Goal: Information Seeking & Learning: Find specific fact

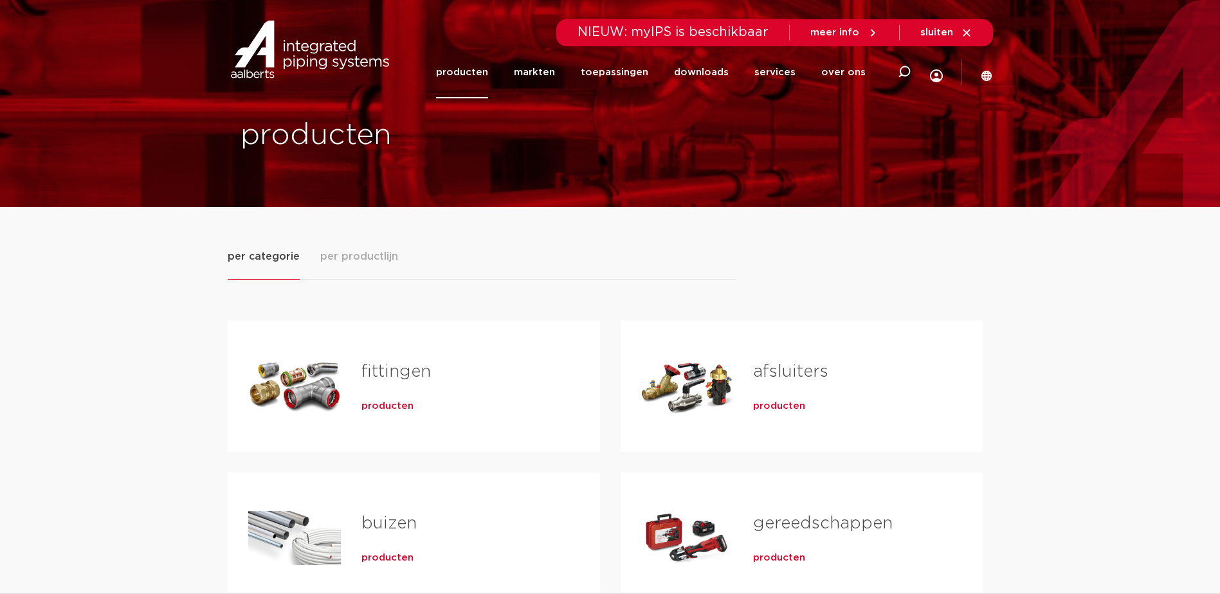
click at [397, 366] on link "fittingen" at bounding box center [395, 371] width 69 height 17
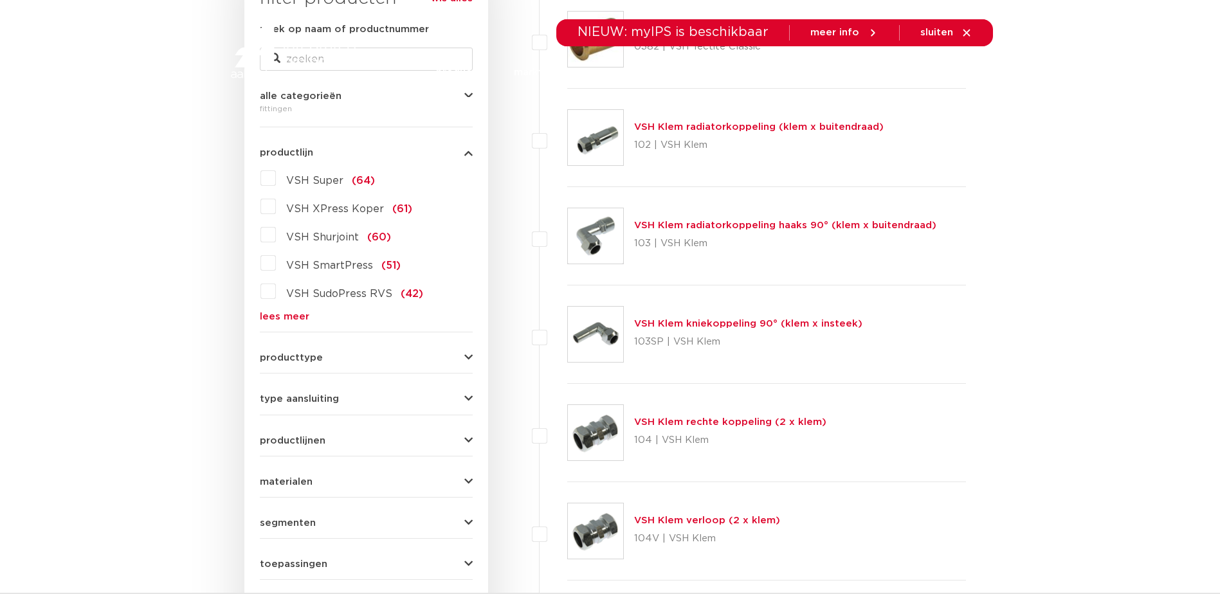
scroll to position [352, 0]
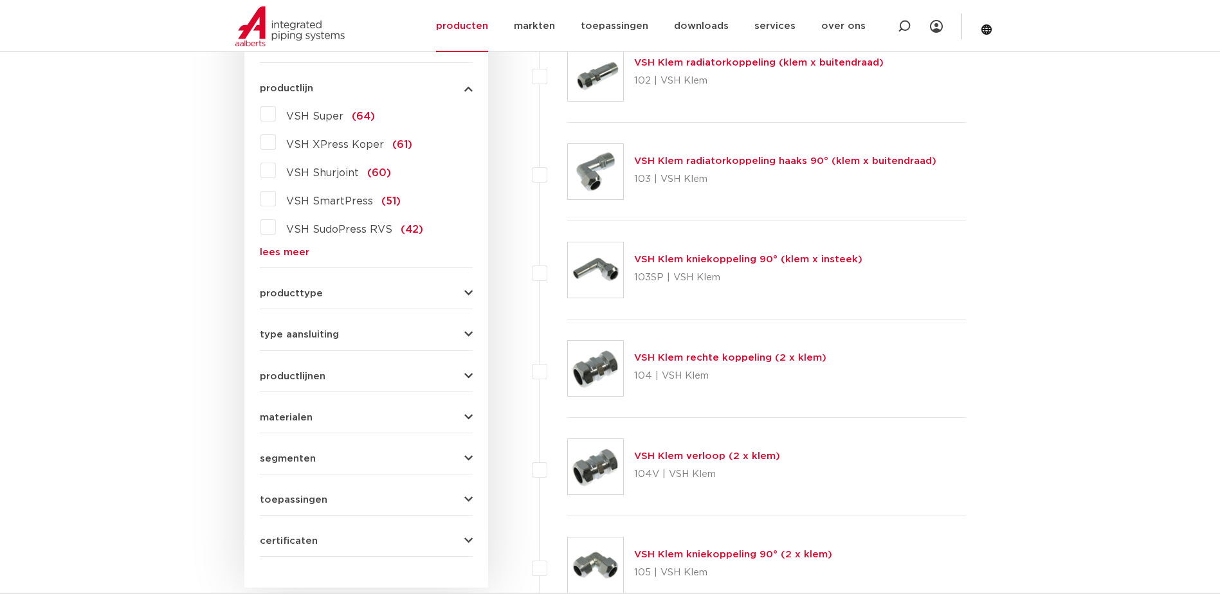
click at [288, 255] on link "lees meer" at bounding box center [366, 253] width 213 height 10
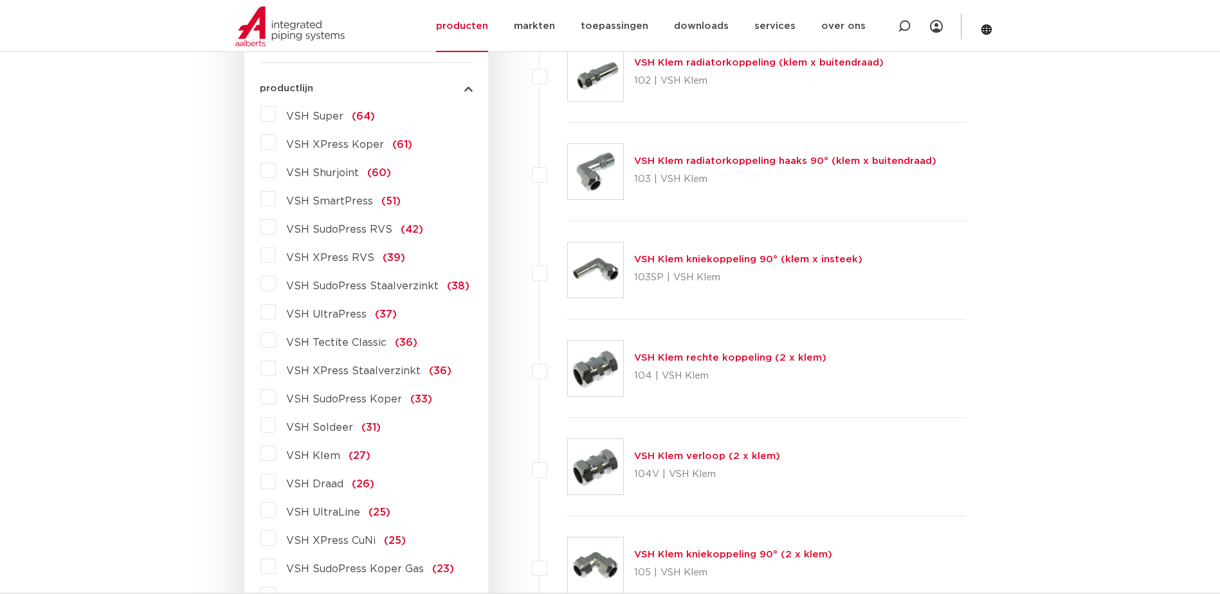
click at [276, 369] on label "VSH XPress Staalverzinkt (36)" at bounding box center [364, 368] width 176 height 21
click at [0, 0] on input "VSH XPress Staalverzinkt (36)" at bounding box center [0, 0] width 0 height 0
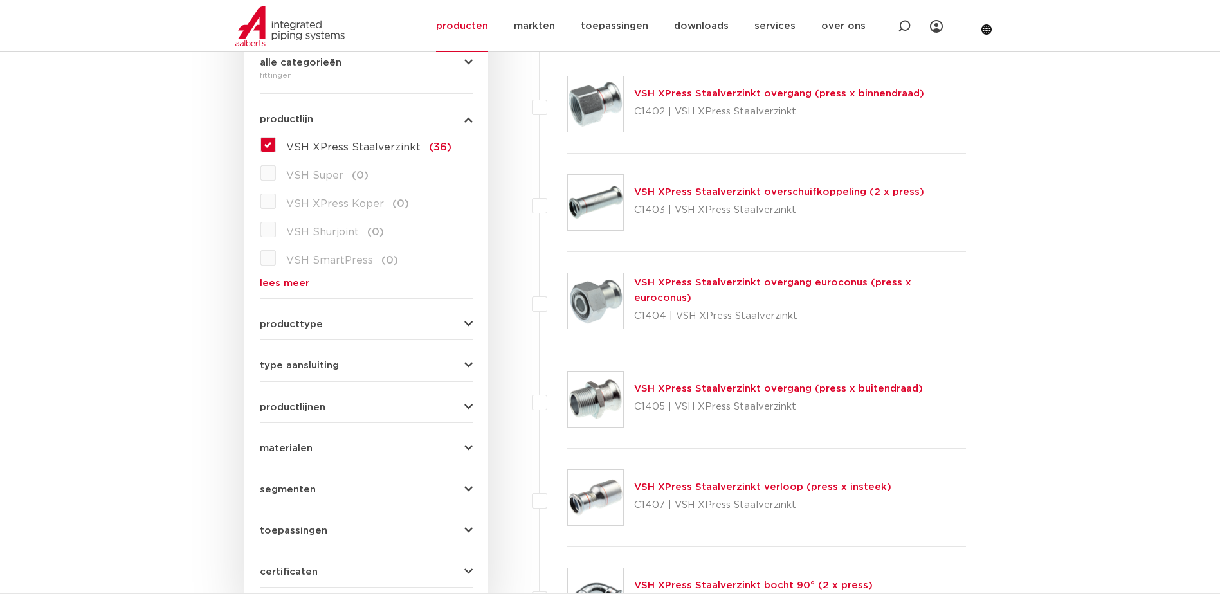
scroll to position [386, 0]
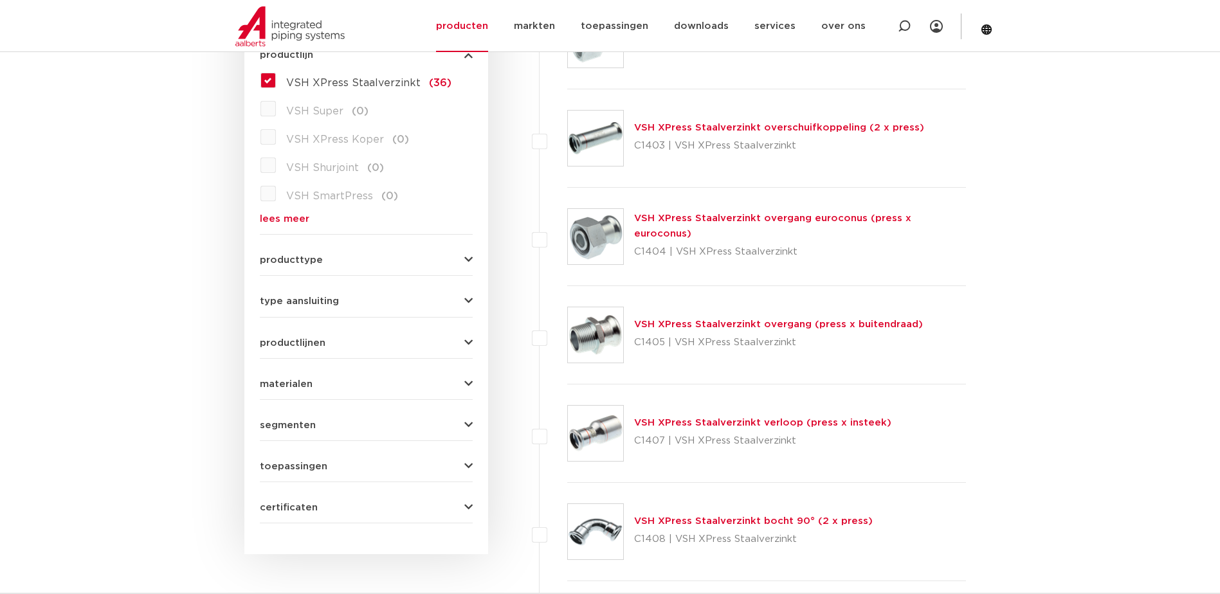
click at [737, 423] on link "VSH XPress Staalverzinkt verloop (press x insteek)" at bounding box center [762, 423] width 257 height 10
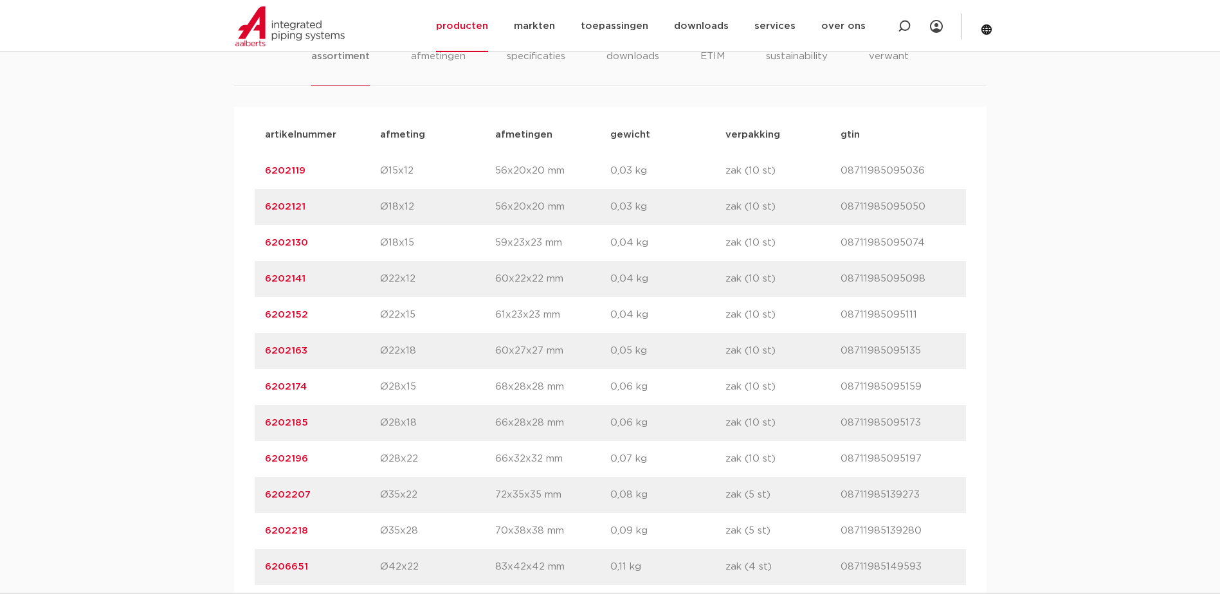
scroll to position [901, 0]
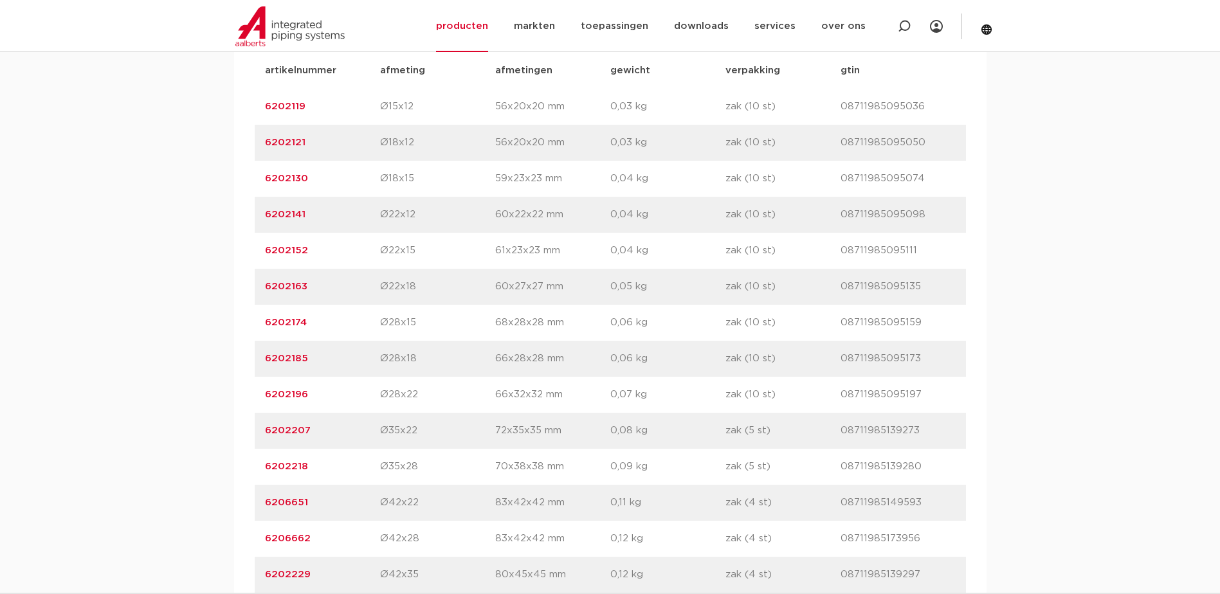
drag, startPoint x: 260, startPoint y: 463, endPoint x: 307, endPoint y: 466, distance: 47.0
click at [307, 466] on div "artikelnummer 6202218 afmeting Ø35x28 afmetingen 70x38x38 mm gewicht 0,09 kg ve…" at bounding box center [610, 467] width 711 height 36
drag, startPoint x: 313, startPoint y: 463, endPoint x: 280, endPoint y: 484, distance: 38.7
click at [311, 465] on p "6202218" at bounding box center [322, 466] width 115 height 15
click at [273, 468] on link "6202218" at bounding box center [286, 467] width 43 height 10
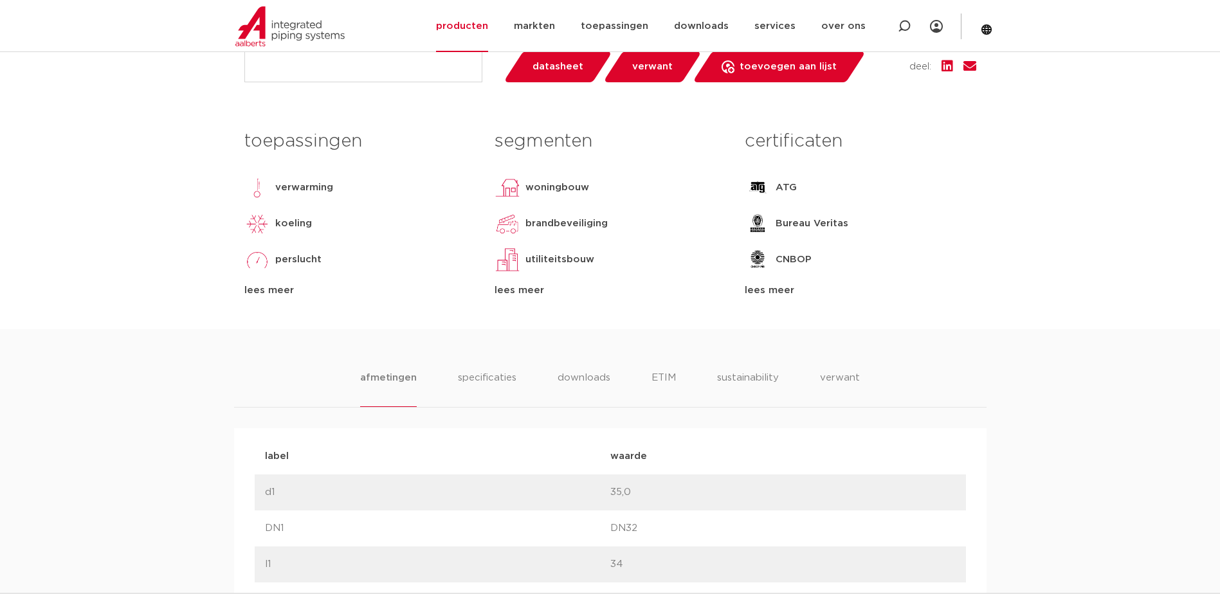
scroll to position [193, 0]
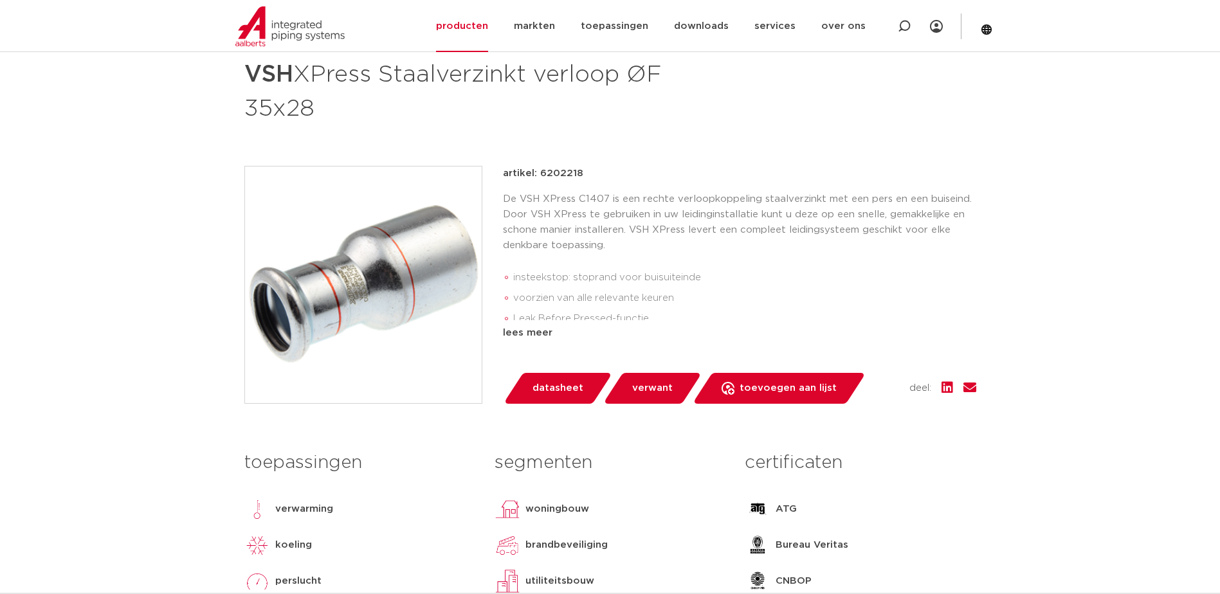
drag, startPoint x: 539, startPoint y: 173, endPoint x: 581, endPoint y: 173, distance: 42.5
click at [581, 173] on div "artikel: 6202218" at bounding box center [739, 173] width 473 height 15
copy p "6202218"
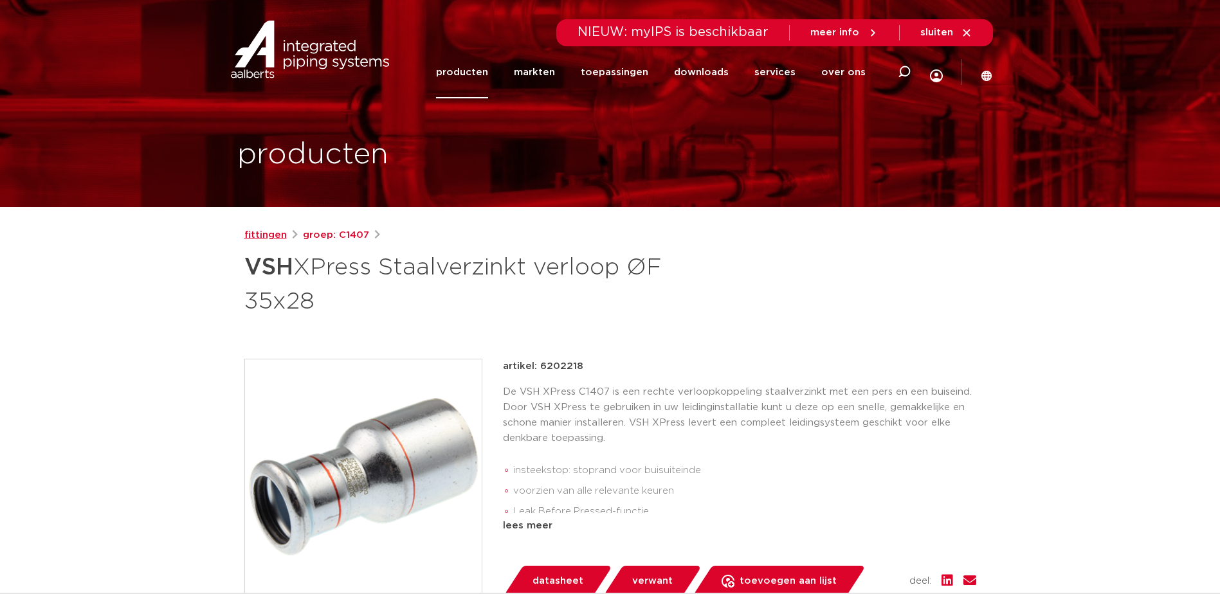
drag, startPoint x: 259, startPoint y: 236, endPoint x: 268, endPoint y: 242, distance: 10.7
click at [259, 236] on link "fittingen" at bounding box center [265, 235] width 42 height 15
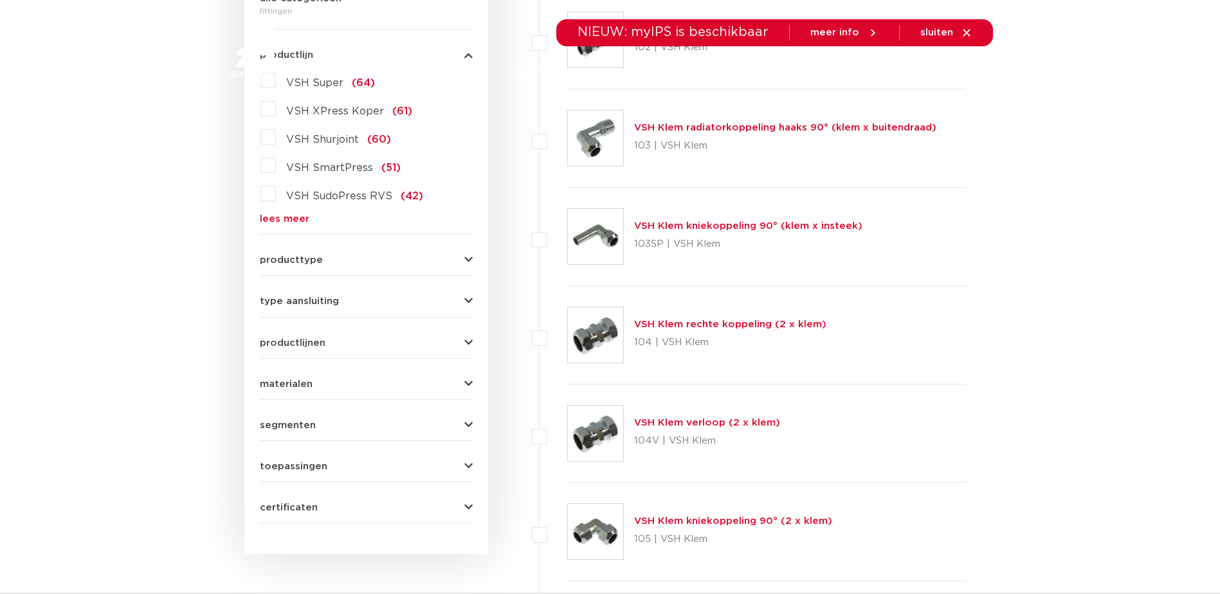
click at [288, 217] on link "lees meer" at bounding box center [366, 219] width 213 height 10
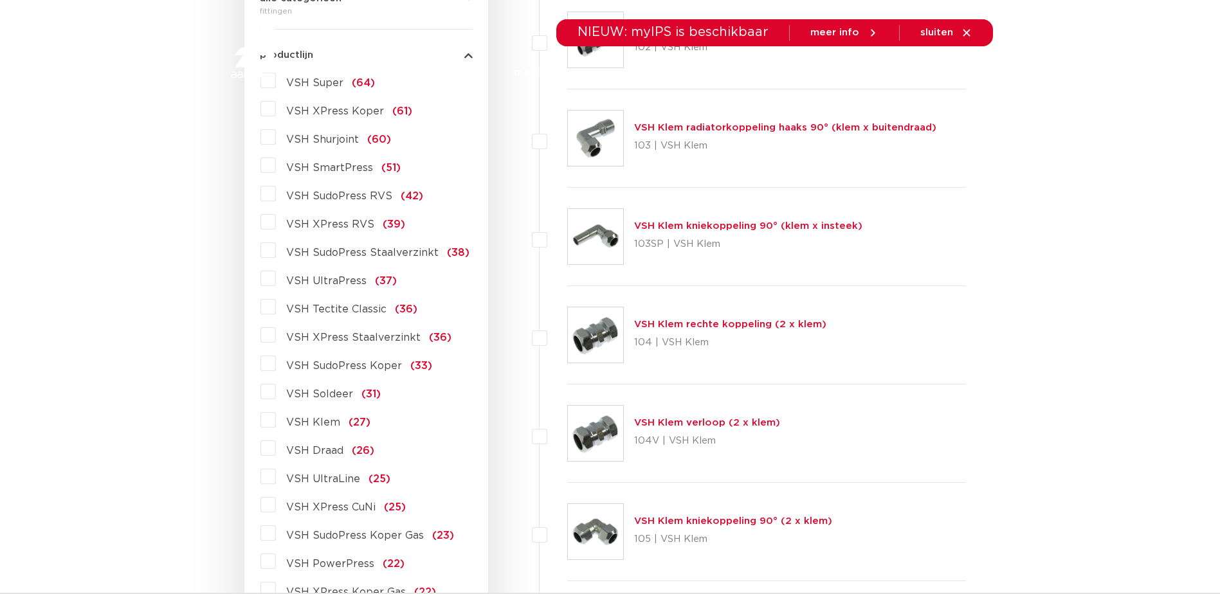
click at [276, 336] on label "VSH XPress Staalverzinkt (36)" at bounding box center [364, 335] width 176 height 21
click at [0, 0] on input "VSH XPress Staalverzinkt (36)" at bounding box center [0, 0] width 0 height 0
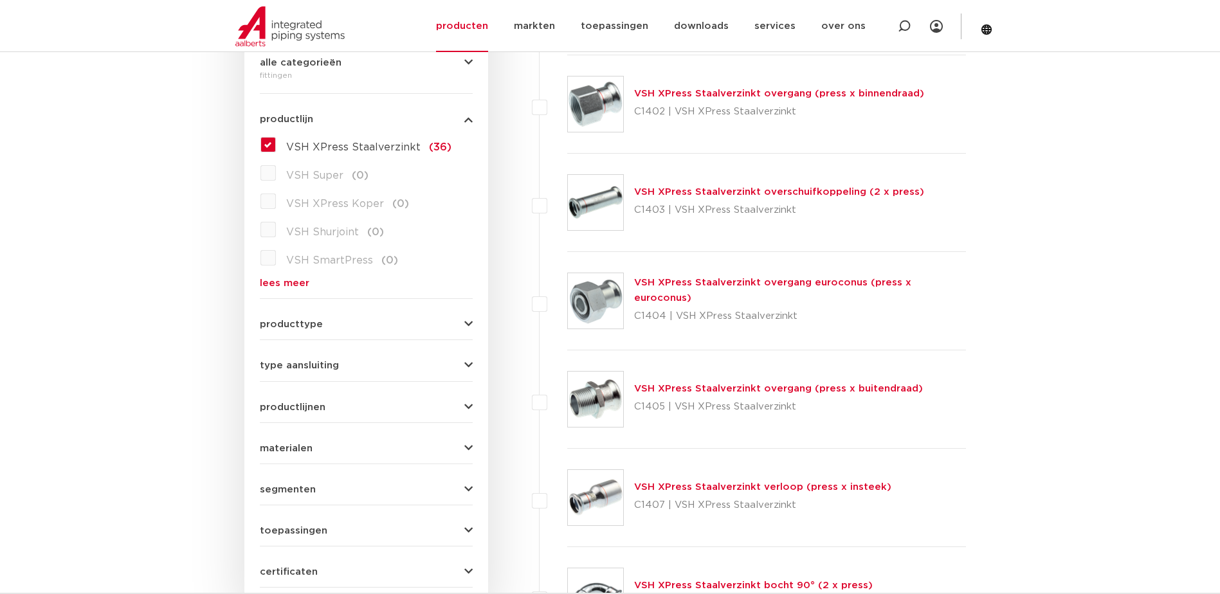
scroll to position [257, 0]
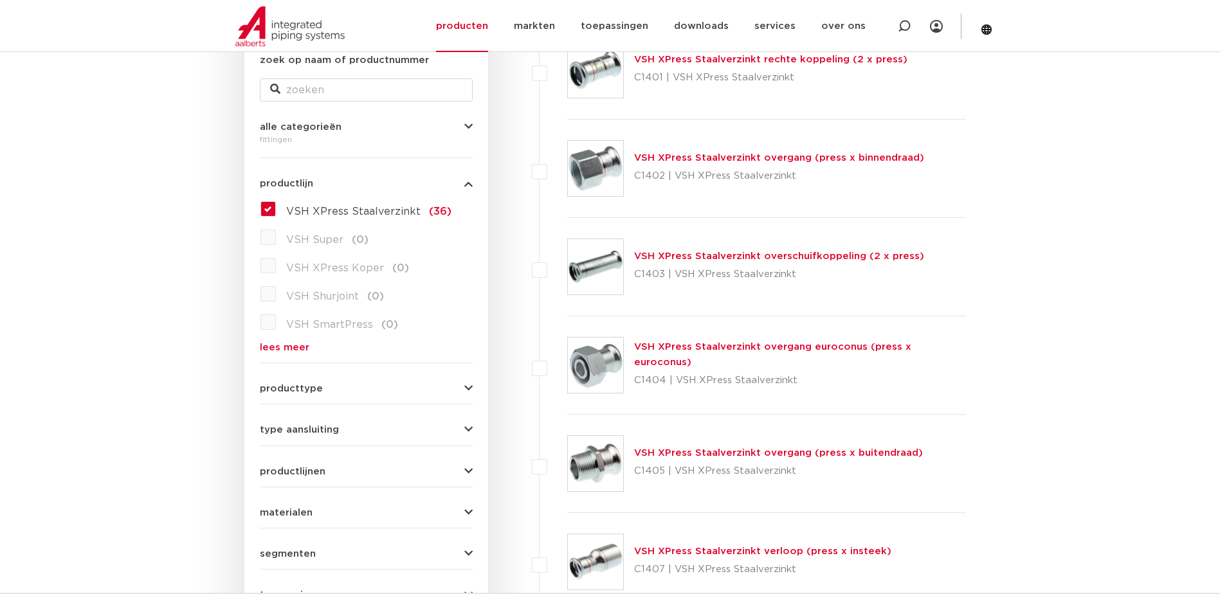
click at [730, 160] on link "VSH XPress Staalverzinkt overgang (press x binnendraad)" at bounding box center [779, 158] width 290 height 10
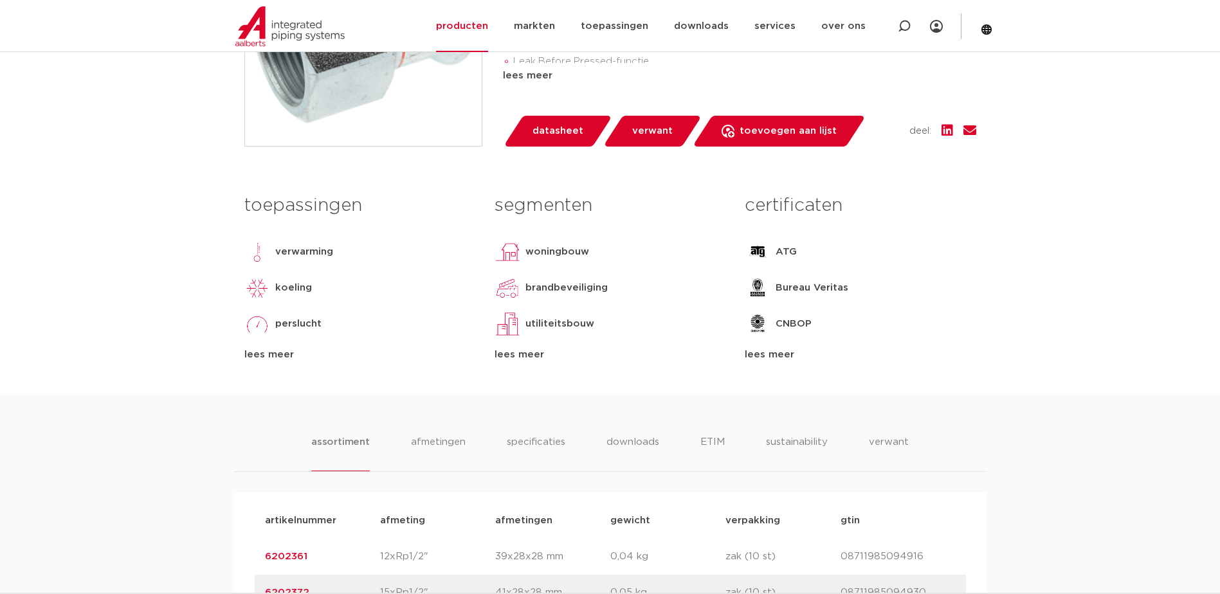
scroll to position [708, 0]
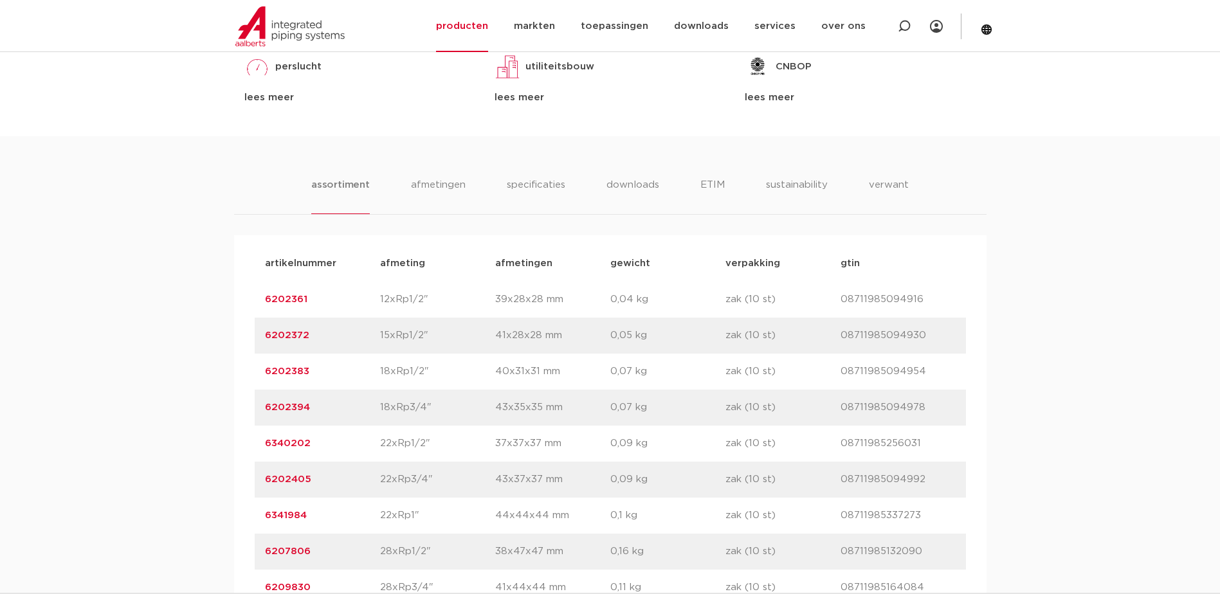
click at [289, 477] on link "6202405" at bounding box center [288, 480] width 46 height 10
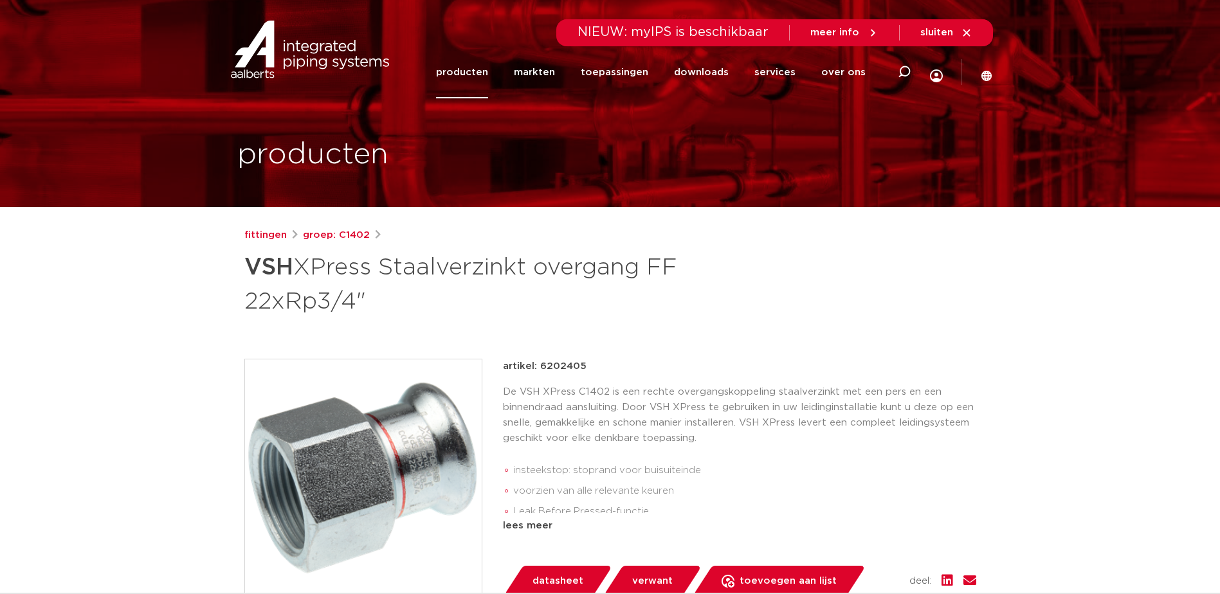
drag, startPoint x: 544, startPoint y: 366, endPoint x: 687, endPoint y: 366, distance: 142.8
click at [686, 366] on div "artikel: 6202405" at bounding box center [739, 366] width 473 height 15
click at [267, 233] on link "fittingen" at bounding box center [265, 235] width 42 height 15
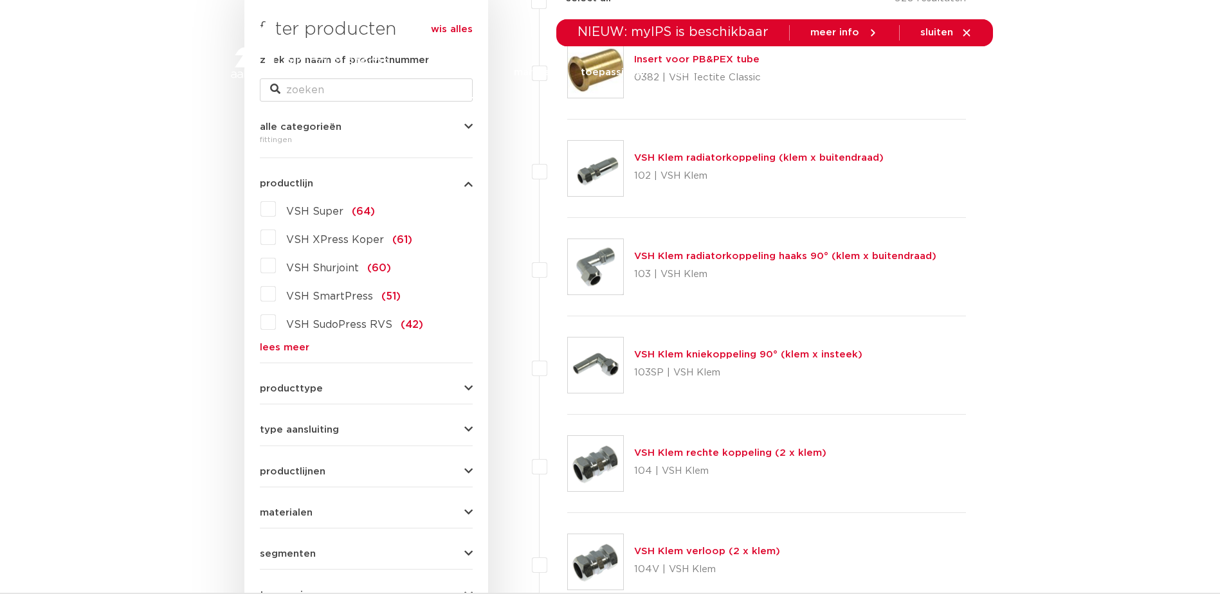
scroll to position [257, 0]
click at [295, 349] on link "lees meer" at bounding box center [366, 348] width 213 height 10
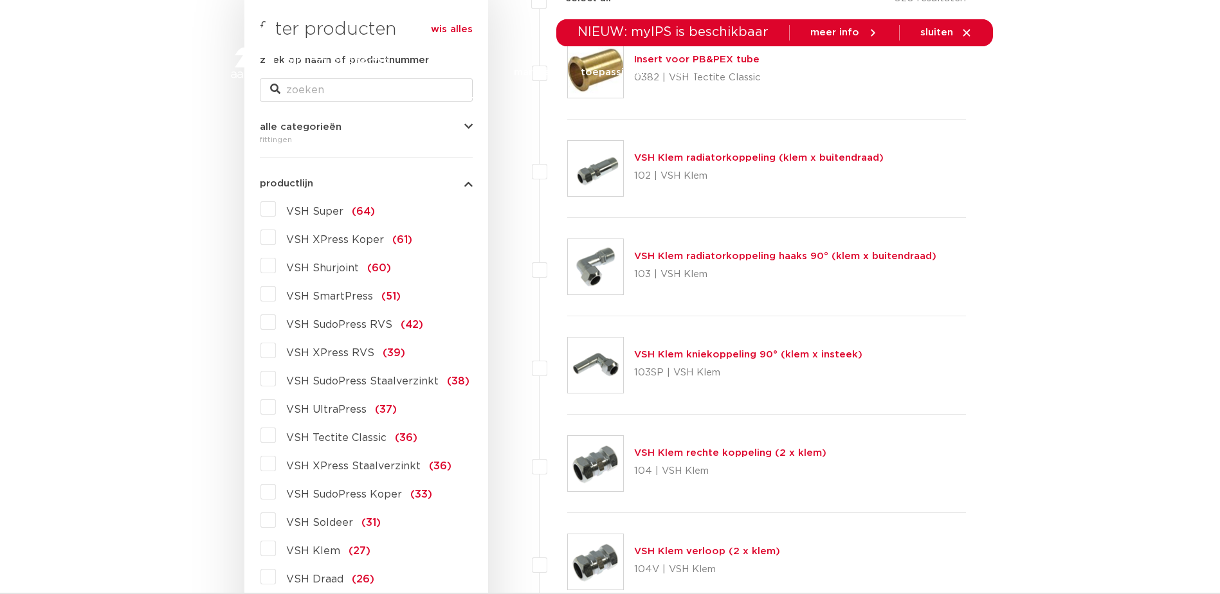
scroll to position [386, 0]
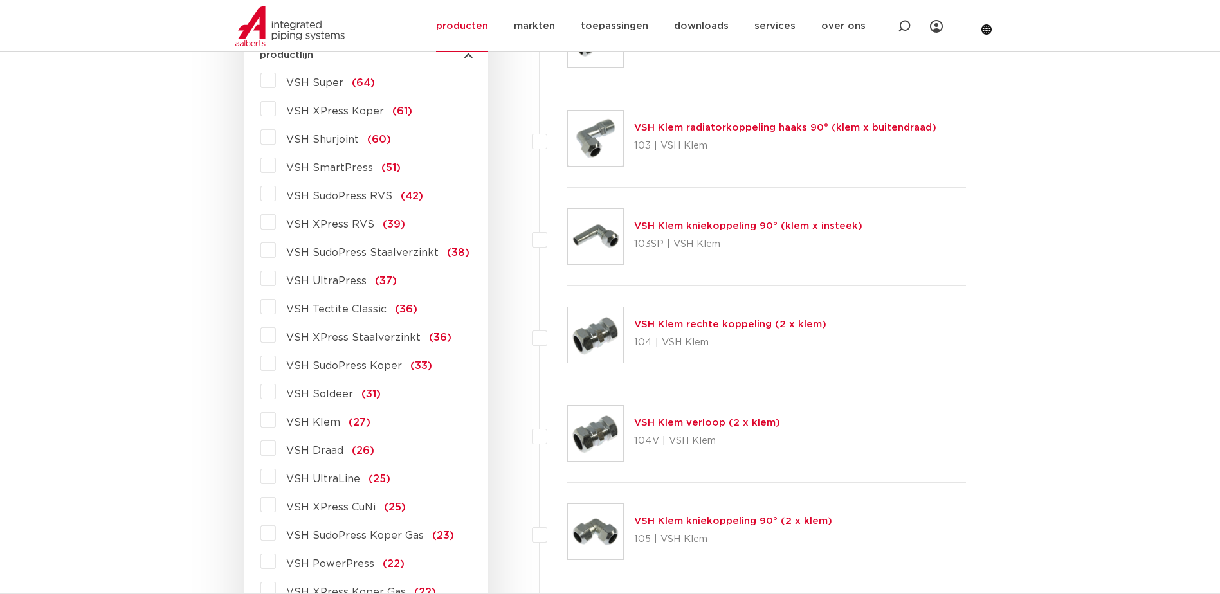
click at [276, 336] on label "VSH XPress Staalverzinkt (36)" at bounding box center [364, 335] width 176 height 21
click at [0, 0] on input "VSH XPress Staalverzinkt (36)" at bounding box center [0, 0] width 0 height 0
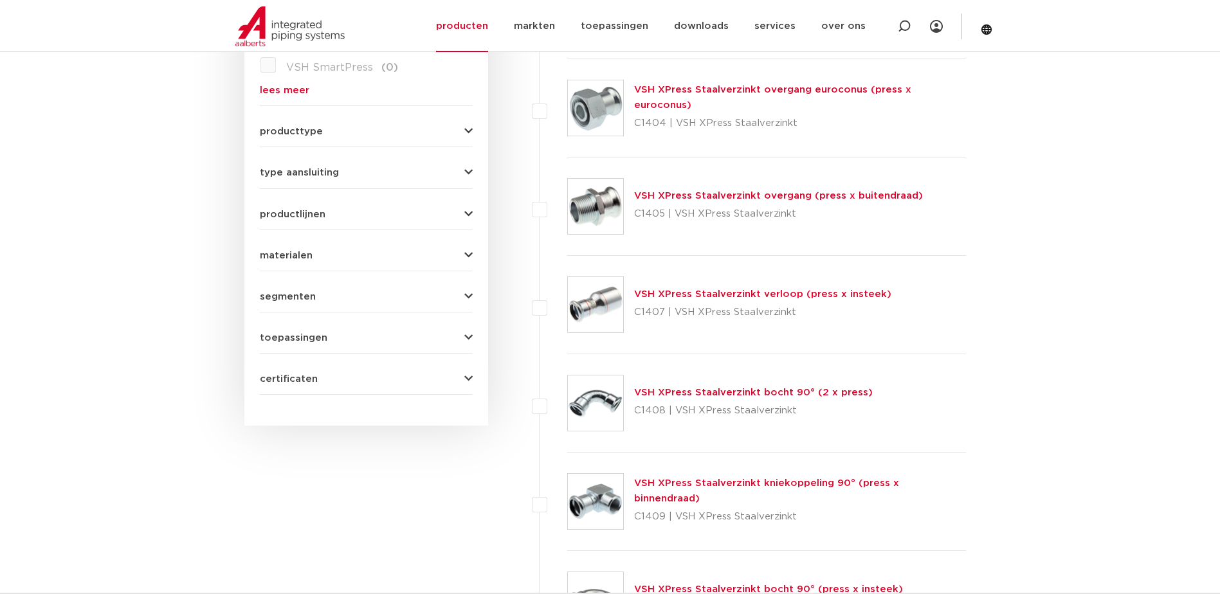
scroll to position [643, 0]
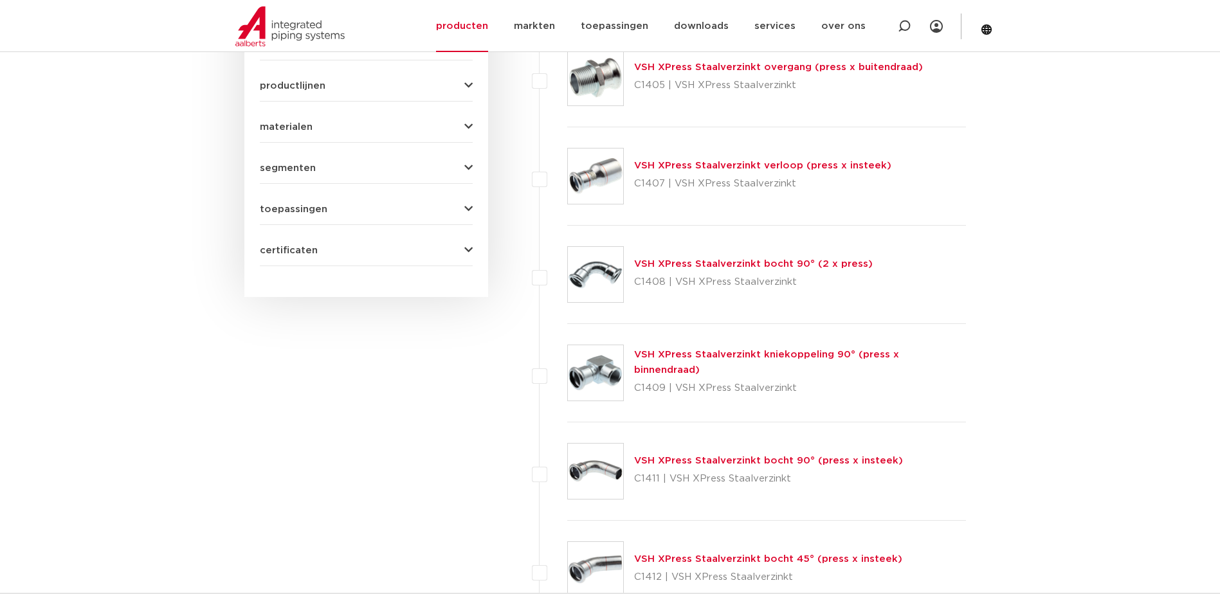
click at [755, 266] on link "VSH XPress Staalverzinkt bocht 90° (2 x press)" at bounding box center [753, 264] width 239 height 10
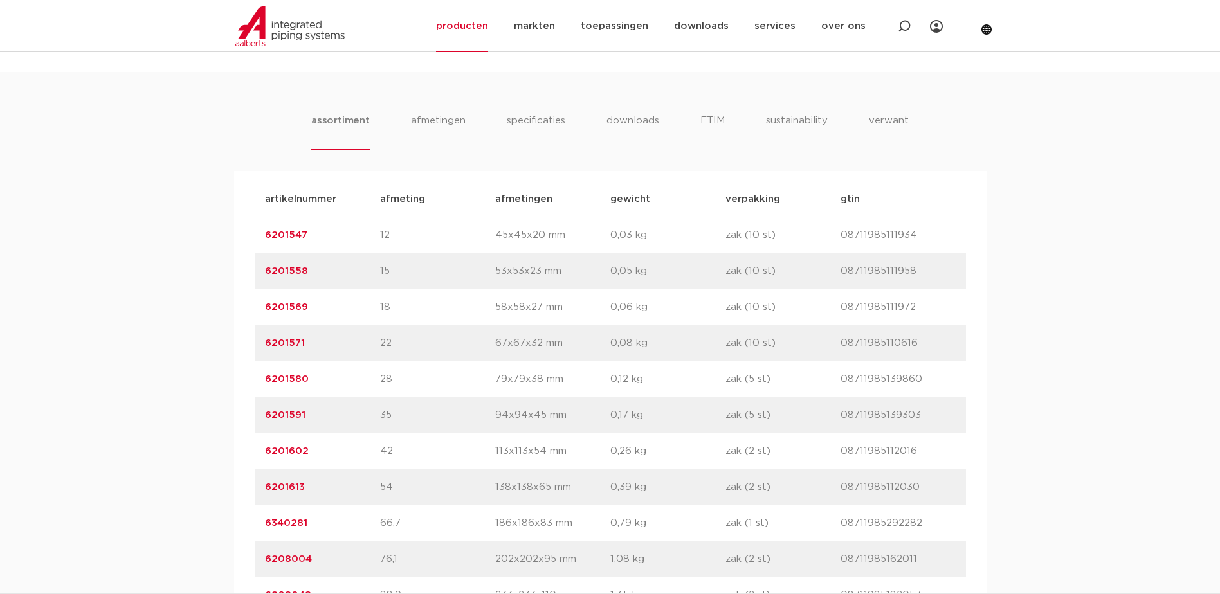
scroll to position [836, 0]
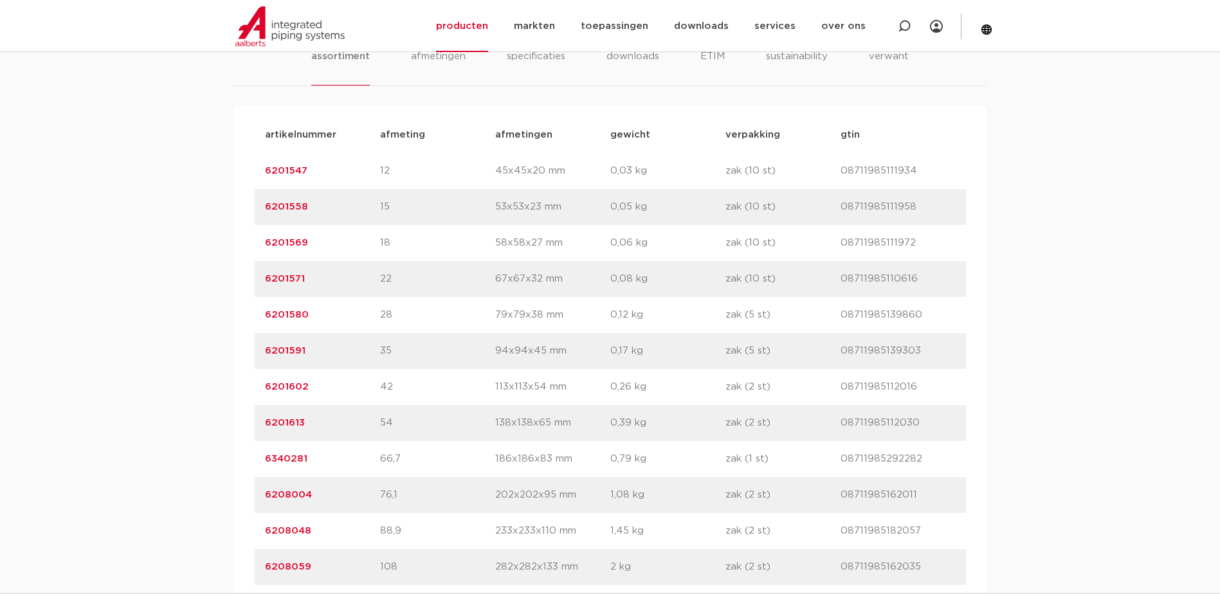
drag, startPoint x: 309, startPoint y: 317, endPoint x: 265, endPoint y: 318, distance: 44.4
click at [265, 318] on p "6201580" at bounding box center [322, 314] width 115 height 15
copy link "6201580"
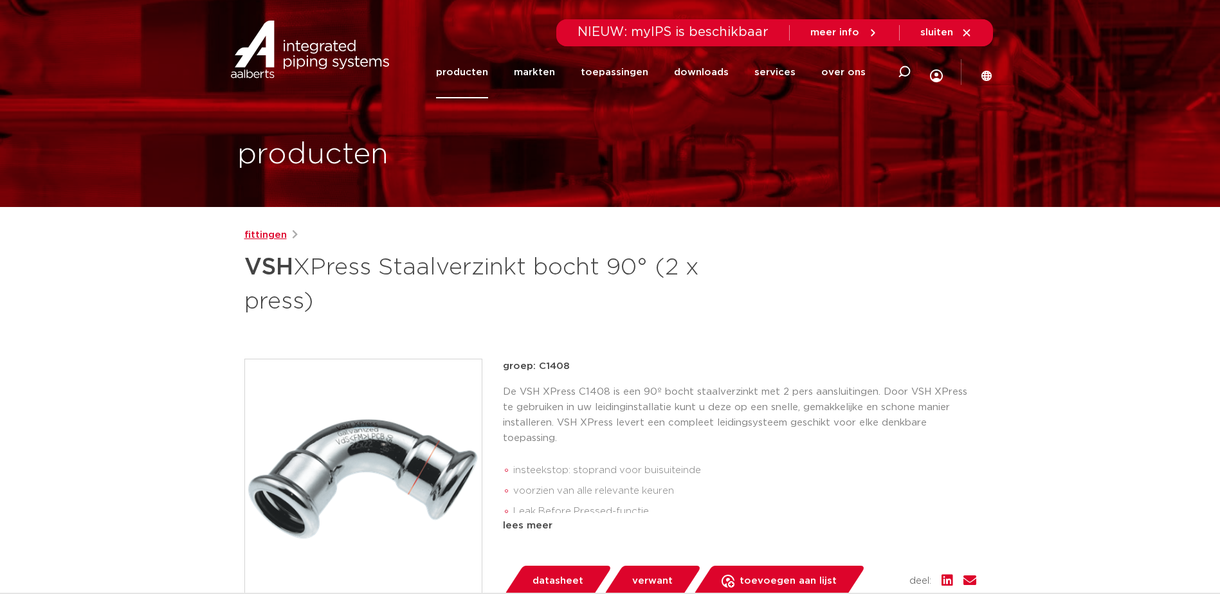
click at [270, 239] on link "fittingen" at bounding box center [265, 235] width 42 height 15
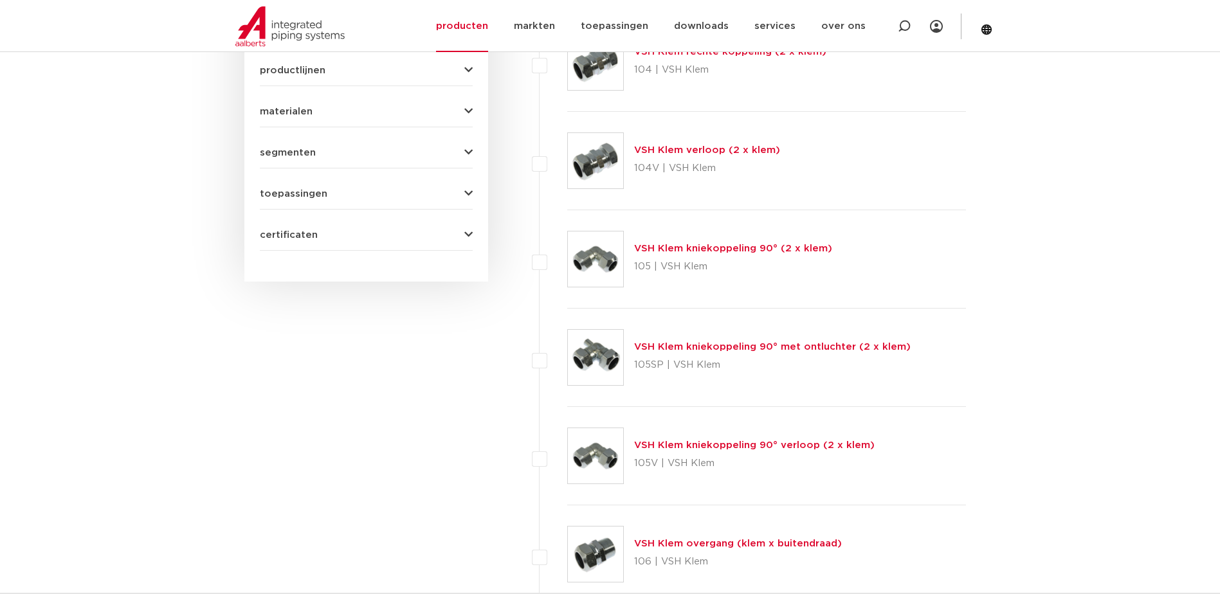
scroll to position [337, 0]
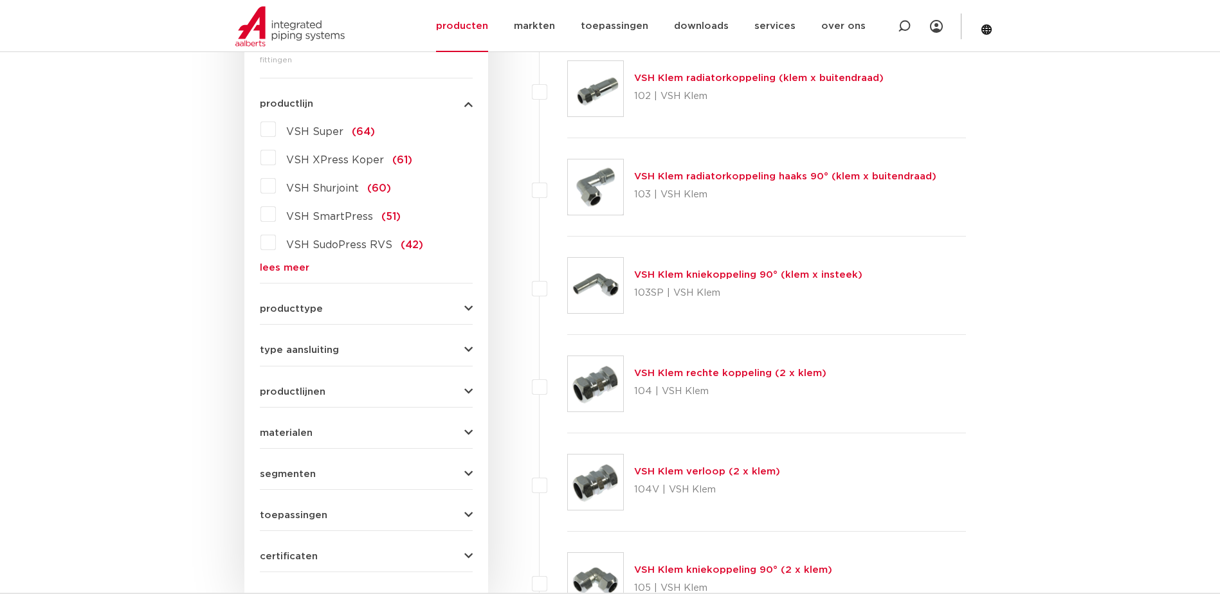
click at [275, 267] on link "lees meer" at bounding box center [366, 268] width 213 height 10
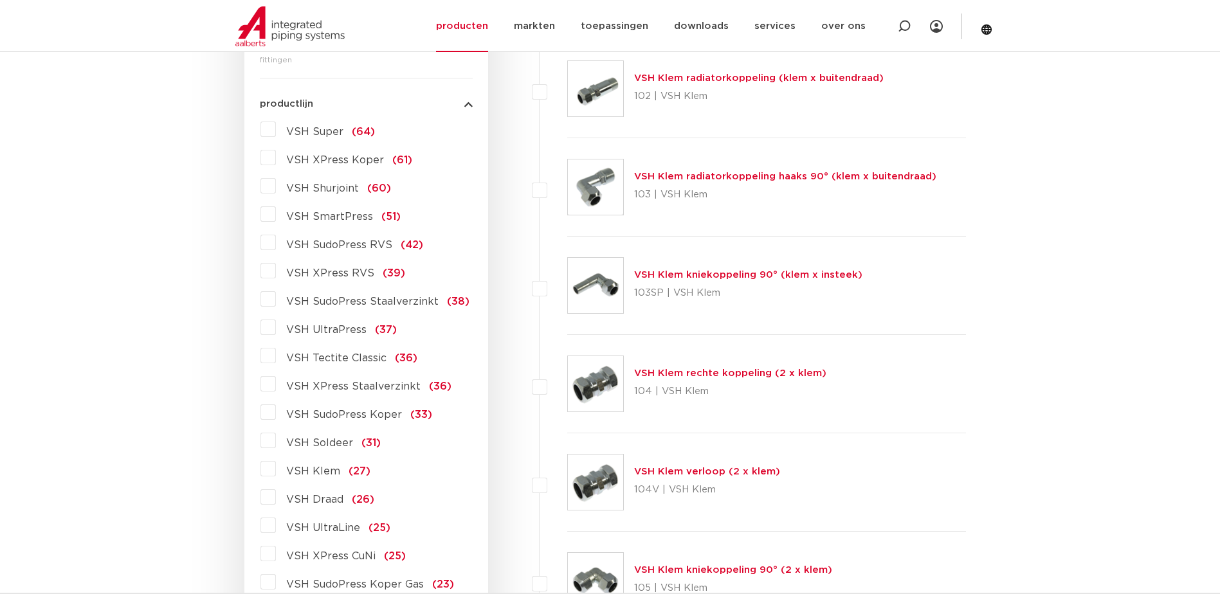
click at [276, 385] on label "VSH XPress Staalverzinkt (36)" at bounding box center [364, 384] width 176 height 21
click at [0, 0] on input "VSH XPress Staalverzinkt (36)" at bounding box center [0, 0] width 0 height 0
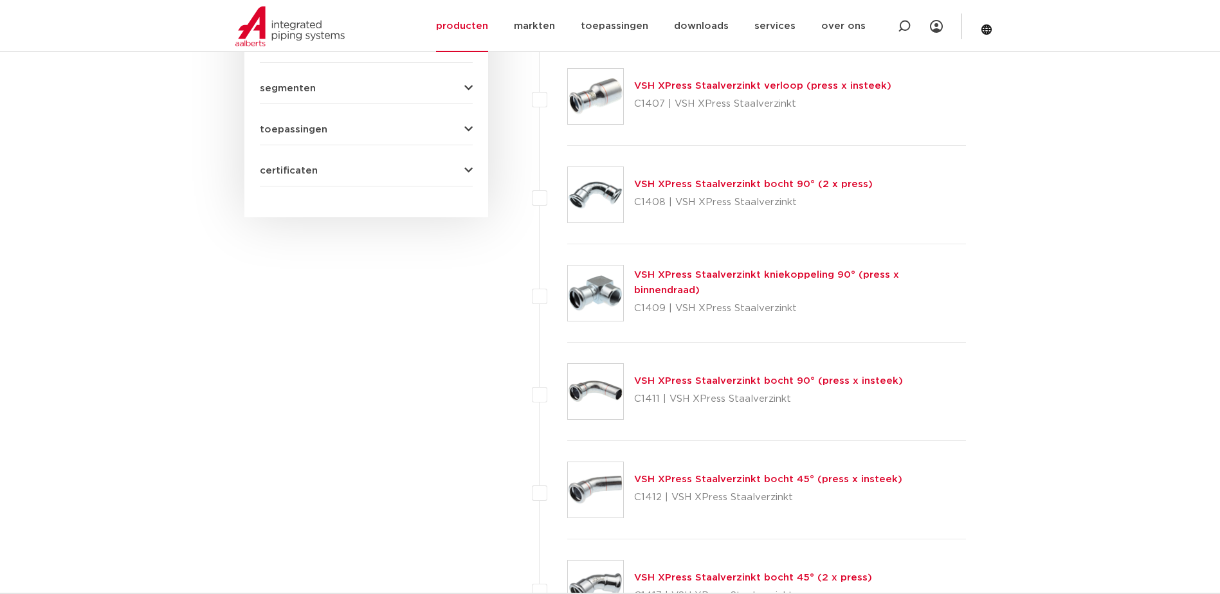
scroll to position [787, 0]
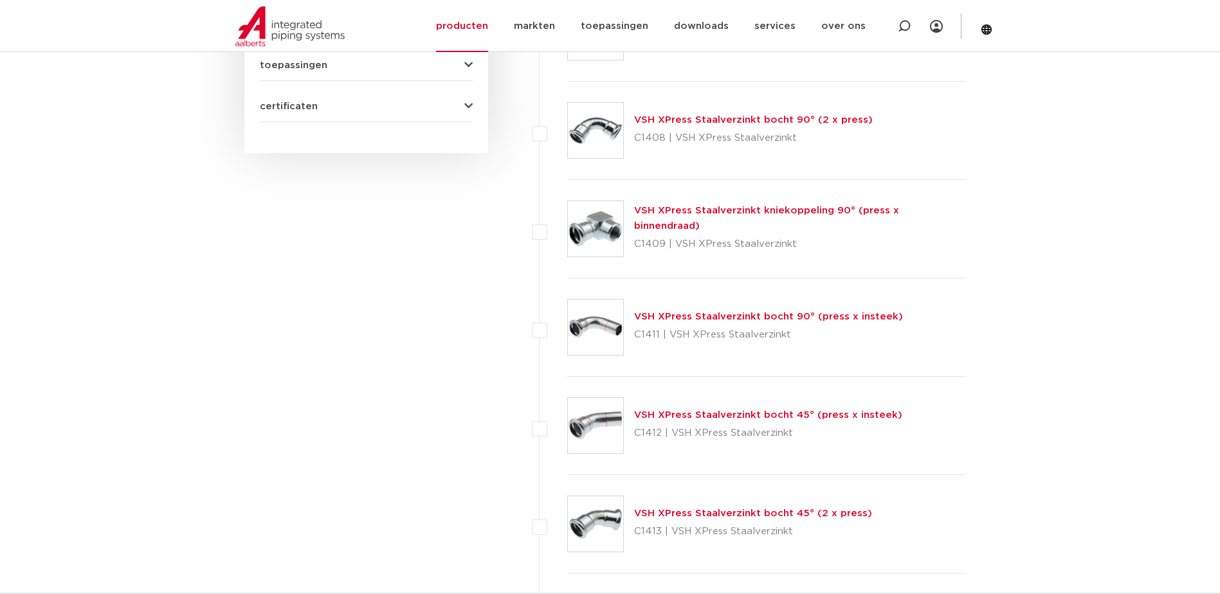
click at [677, 419] on link "VSH XPress Staalverzinkt bocht 45° (press x insteek)" at bounding box center [768, 415] width 268 height 10
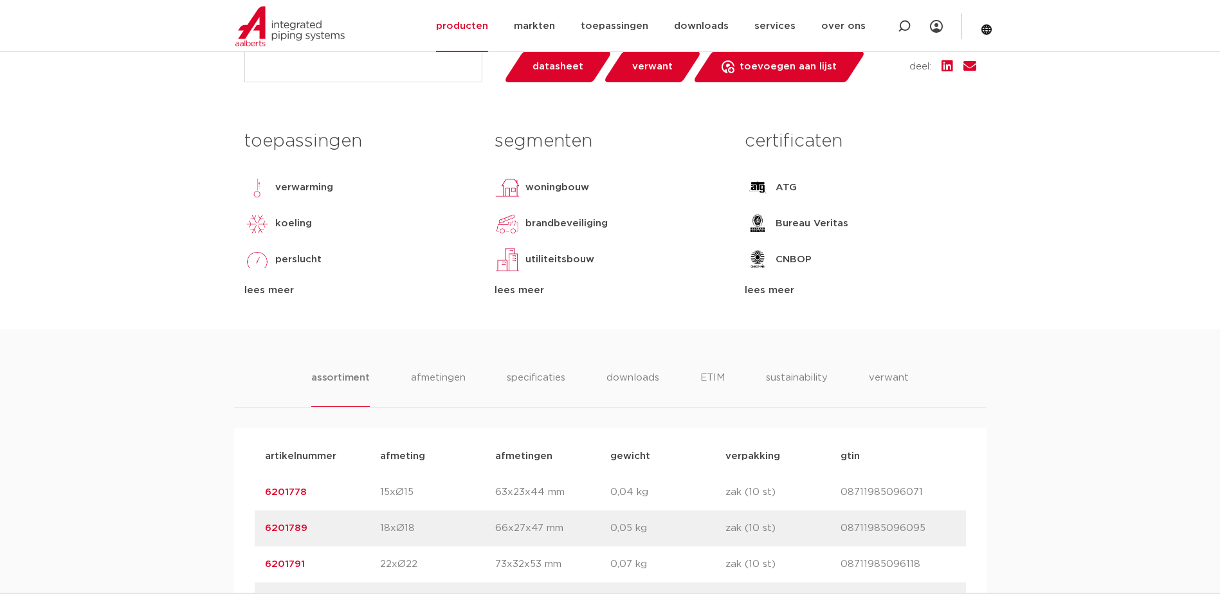
scroll to position [836, 0]
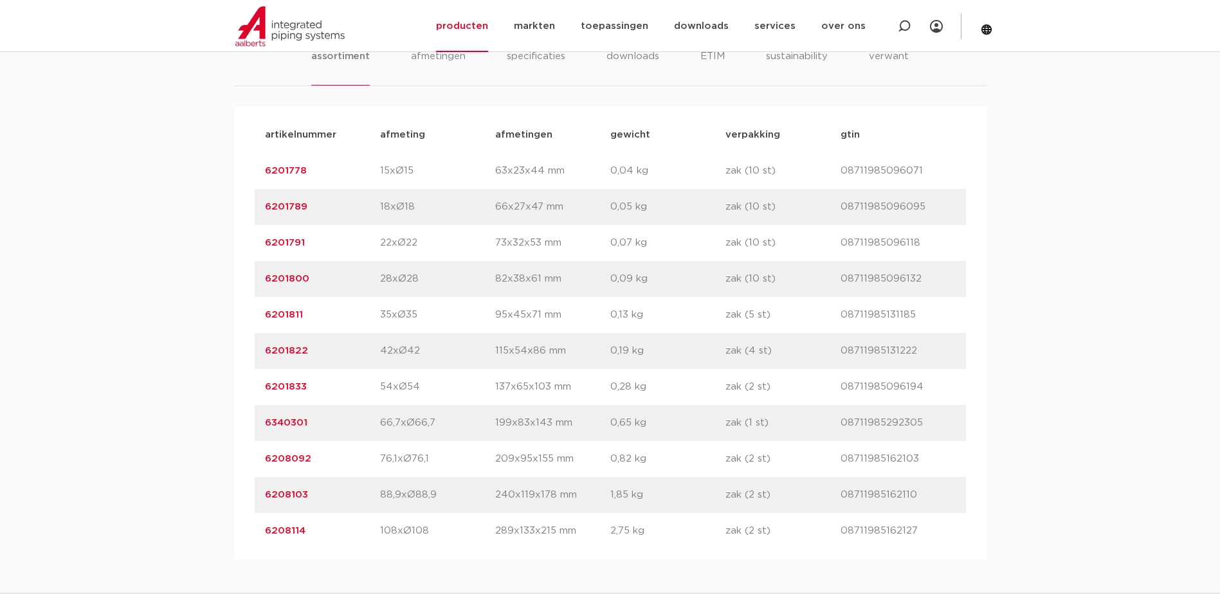
drag, startPoint x: 318, startPoint y: 279, endPoint x: 254, endPoint y: 276, distance: 63.8
click at [255, 276] on div "artikelnummer 6201800 afmeting 28xØ28 [GEOGRAPHIC_DATA] 82x38x61 mm gewicht 0,0…" at bounding box center [610, 279] width 711 height 36
copy link "6201800"
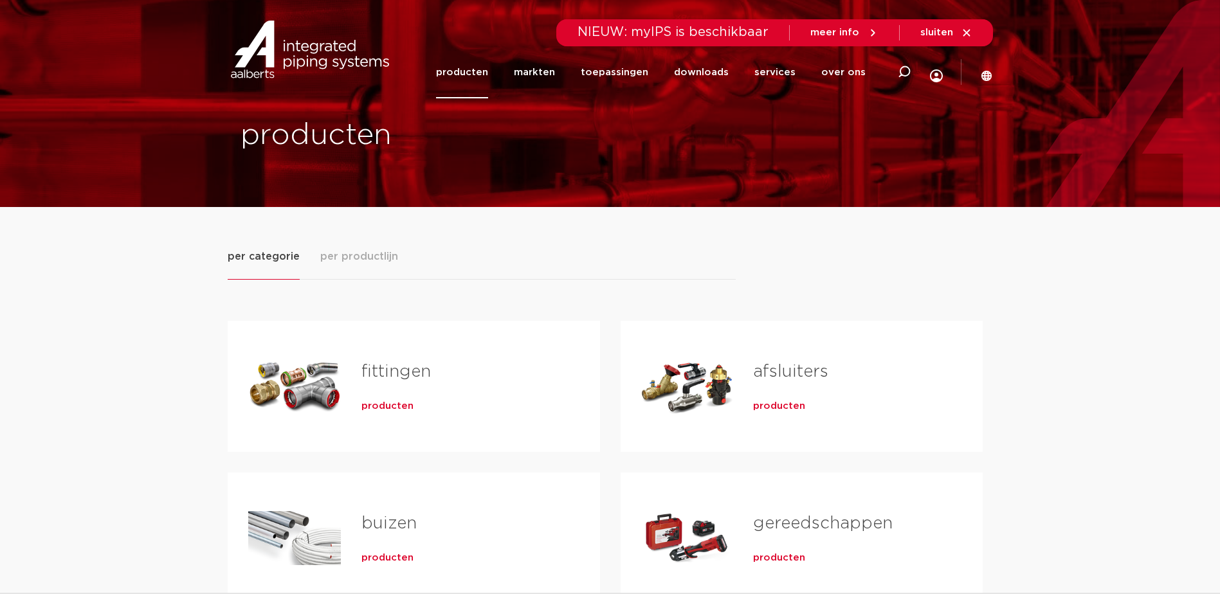
click at [388, 407] on span "producten" at bounding box center [387, 406] width 52 height 13
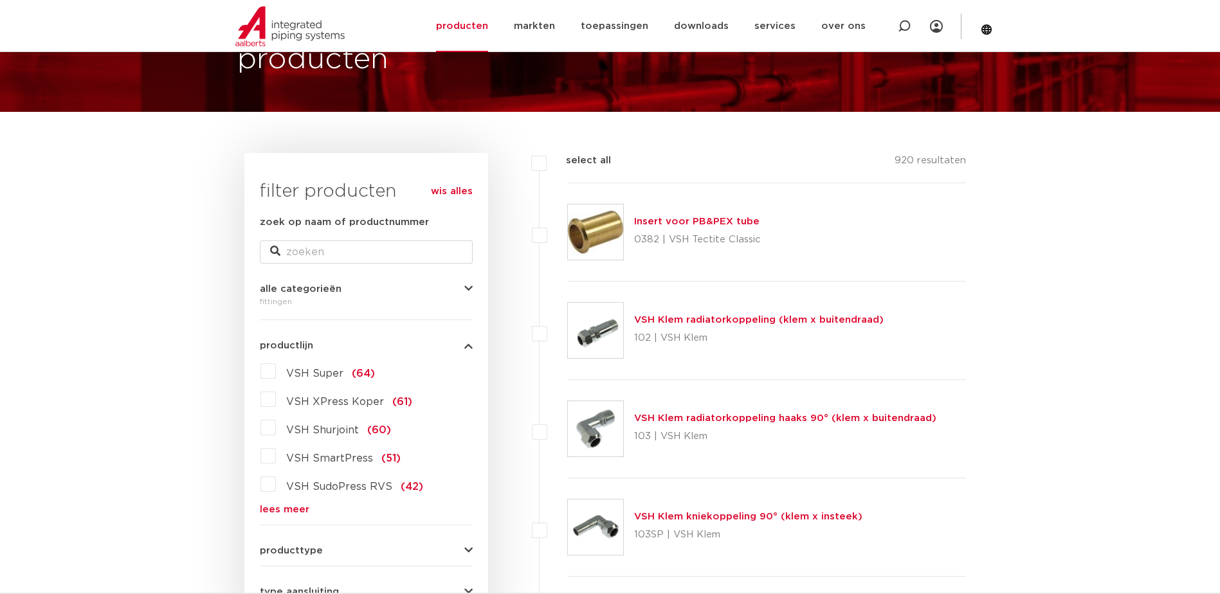
scroll to position [288, 0]
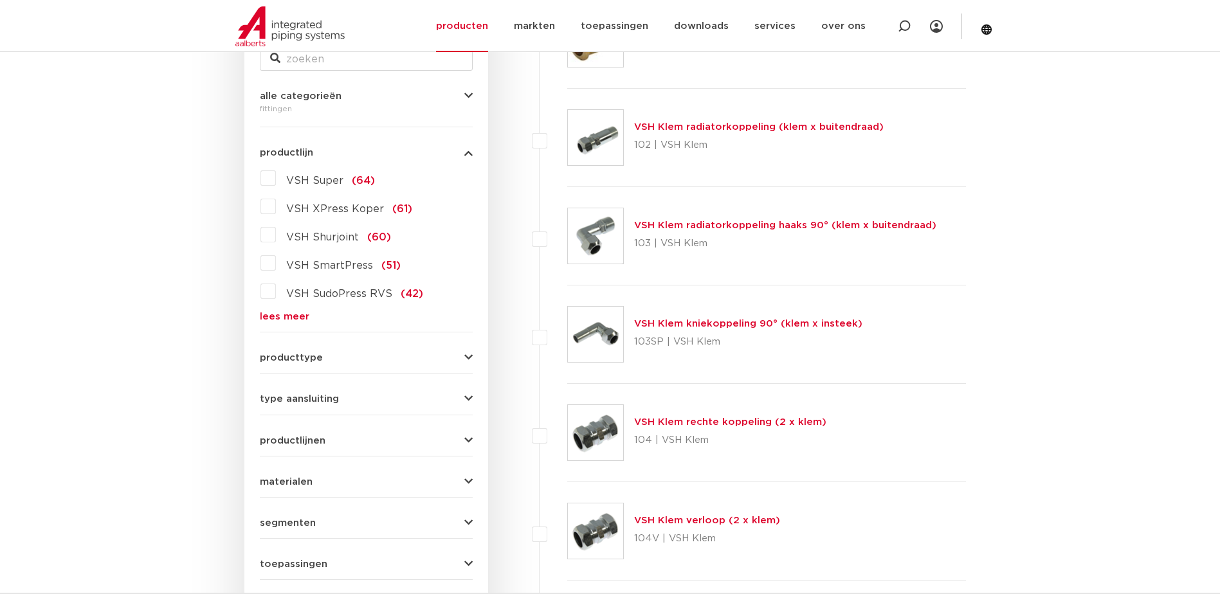
click at [303, 318] on link "lees meer" at bounding box center [366, 317] width 213 height 10
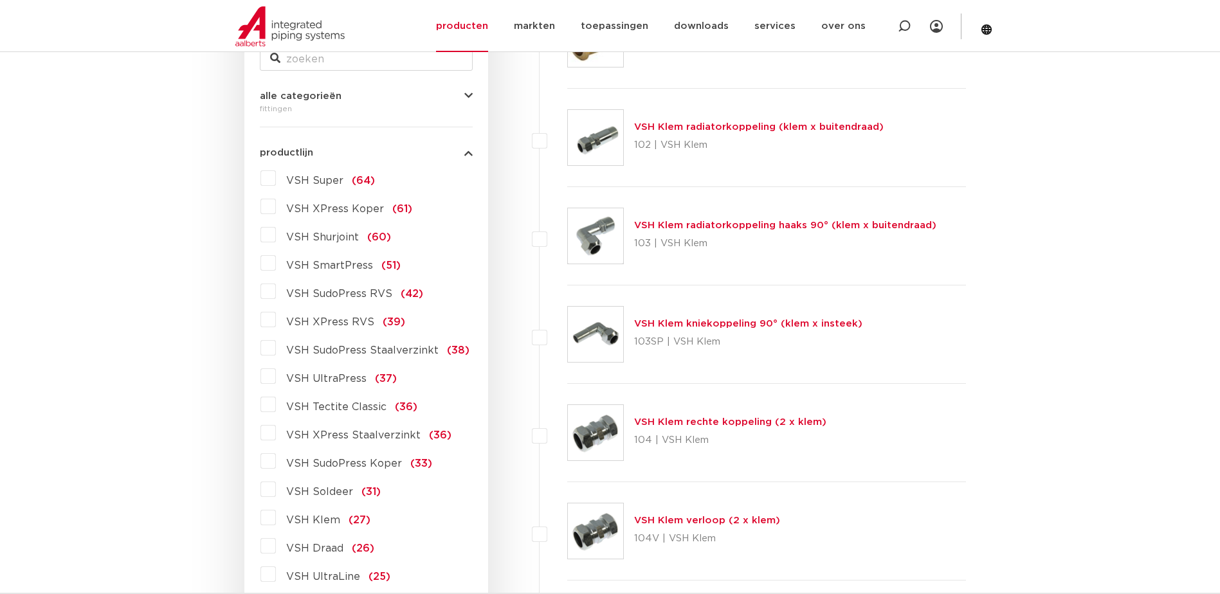
click at [276, 435] on label "VSH XPress Staalverzinkt (36)" at bounding box center [364, 433] width 176 height 21
click at [0, 0] on input "VSH XPress Staalverzinkt (36)" at bounding box center [0, 0] width 0 height 0
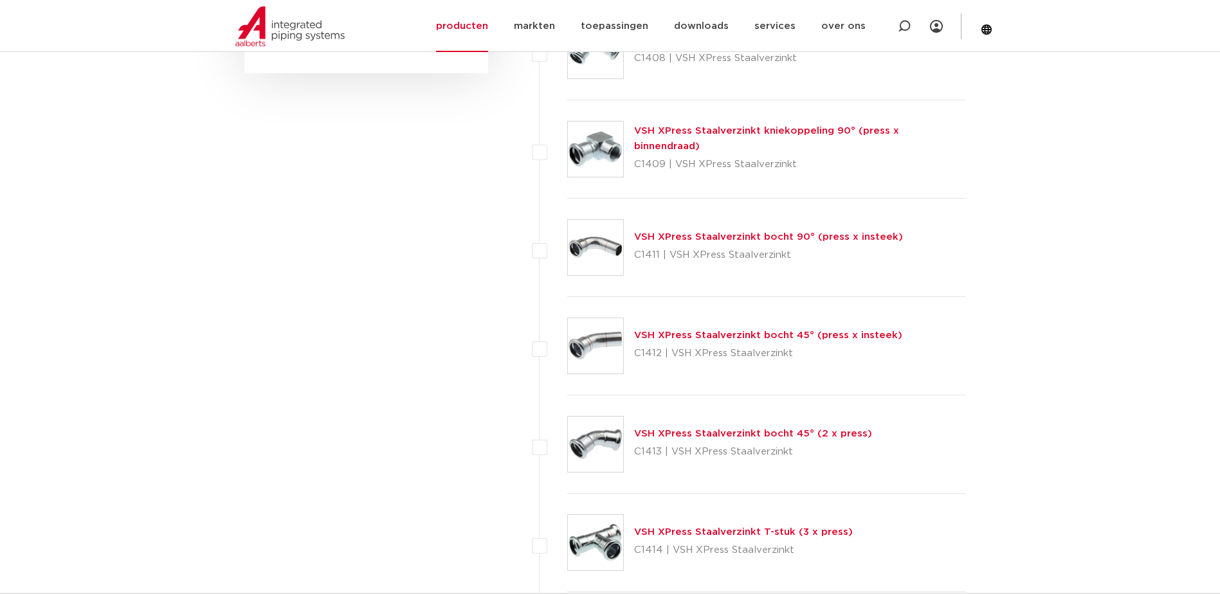
scroll to position [931, 0]
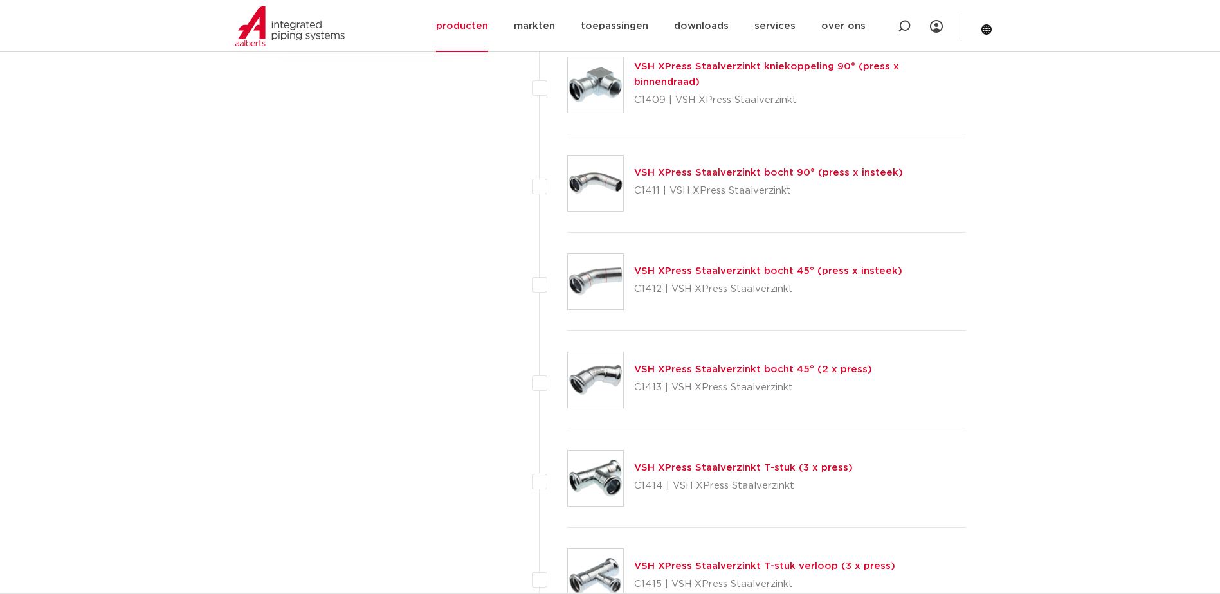
drag, startPoint x: 702, startPoint y: 371, endPoint x: 740, endPoint y: 383, distance: 39.1
click at [703, 371] on link "VSH XPress Staalverzinkt bocht 45° (2 x press)" at bounding box center [753, 370] width 238 height 10
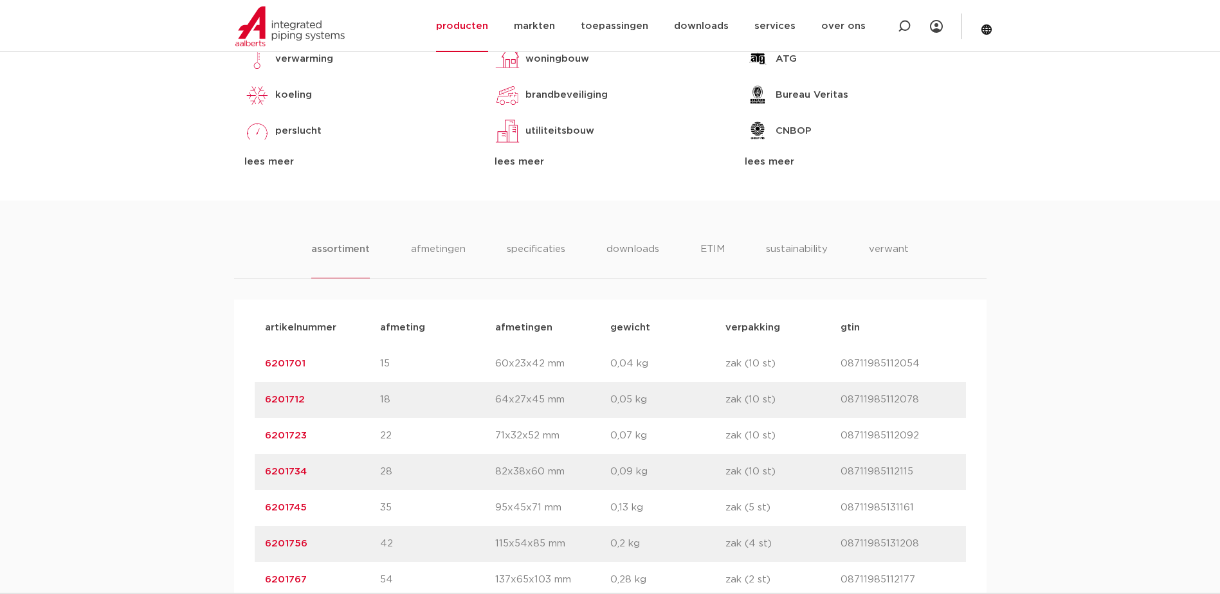
scroll to position [901, 0]
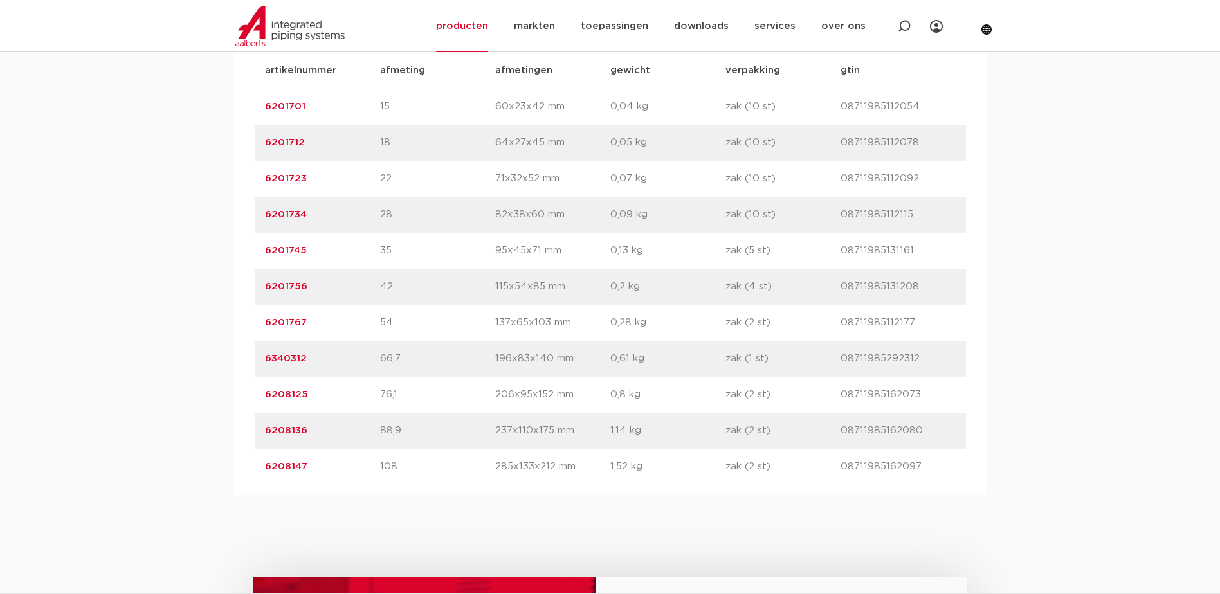
drag, startPoint x: 310, startPoint y: 212, endPoint x: 258, endPoint y: 214, distance: 52.1
click at [258, 214] on div "artikelnummer 6201734 afmeting 28 [GEOGRAPHIC_DATA] 82x38x60 mm gewicht 0,09 kg…" at bounding box center [610, 215] width 711 height 36
copy link "6201734"
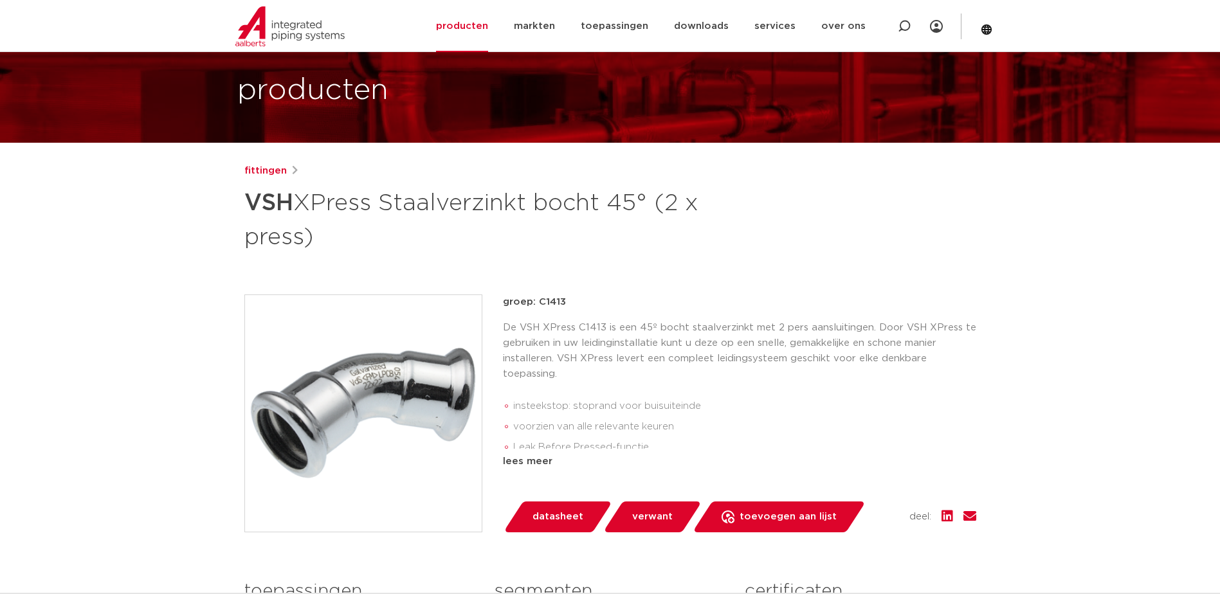
scroll to position [0, 0]
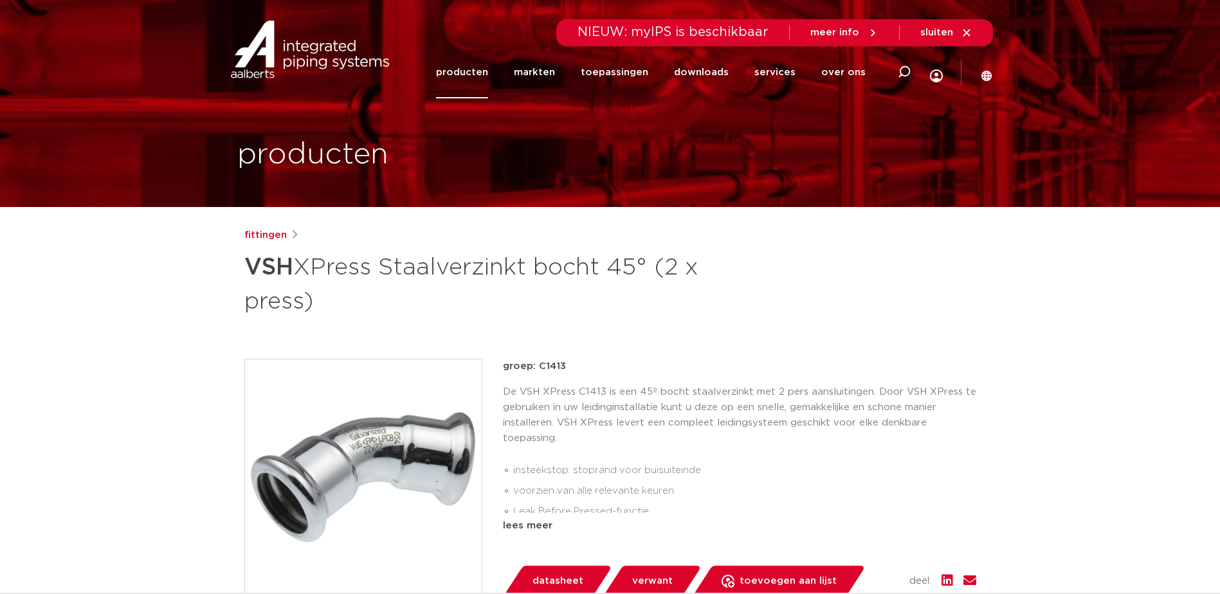
click at [484, 73] on link "producten" at bounding box center [462, 72] width 52 height 52
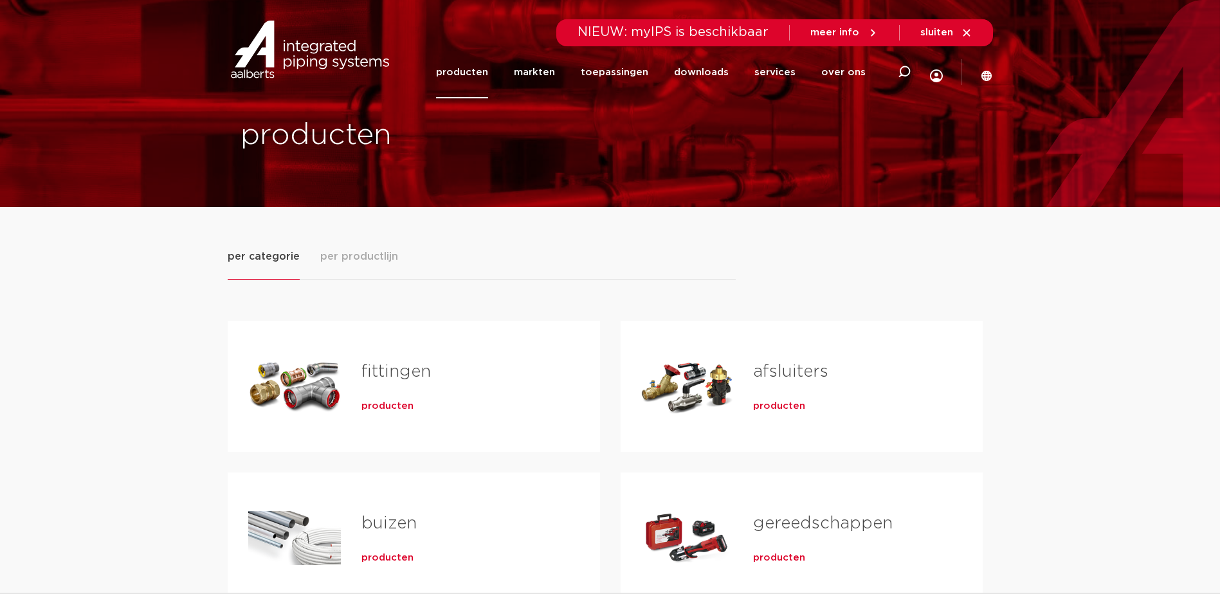
click at [388, 401] on span "producten" at bounding box center [387, 406] width 52 height 13
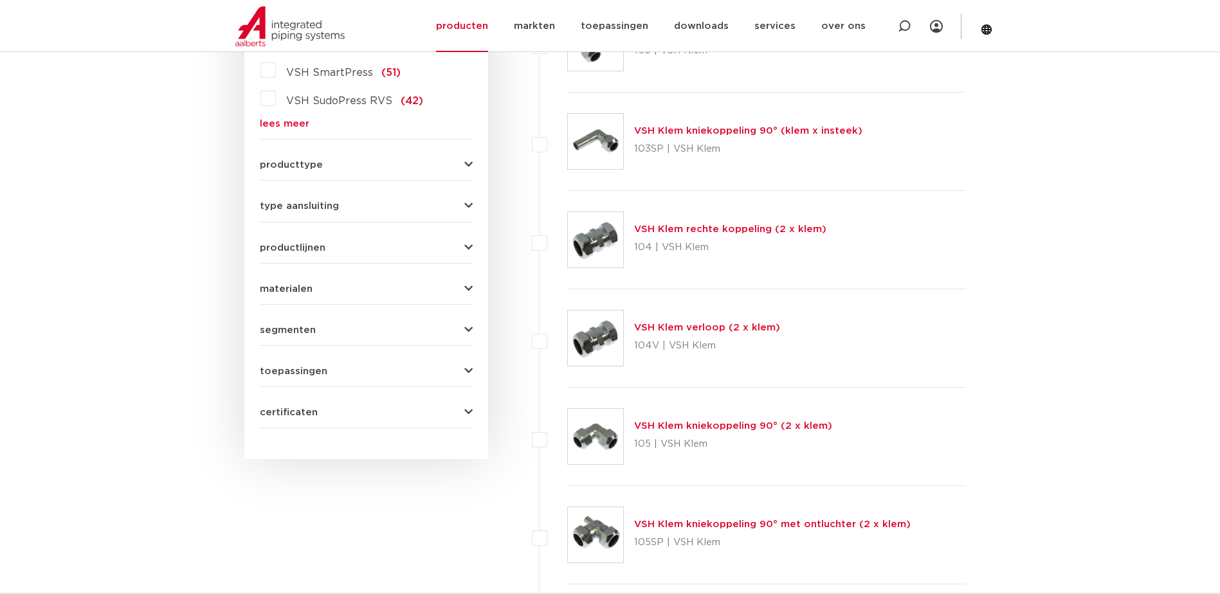
scroll to position [95, 0]
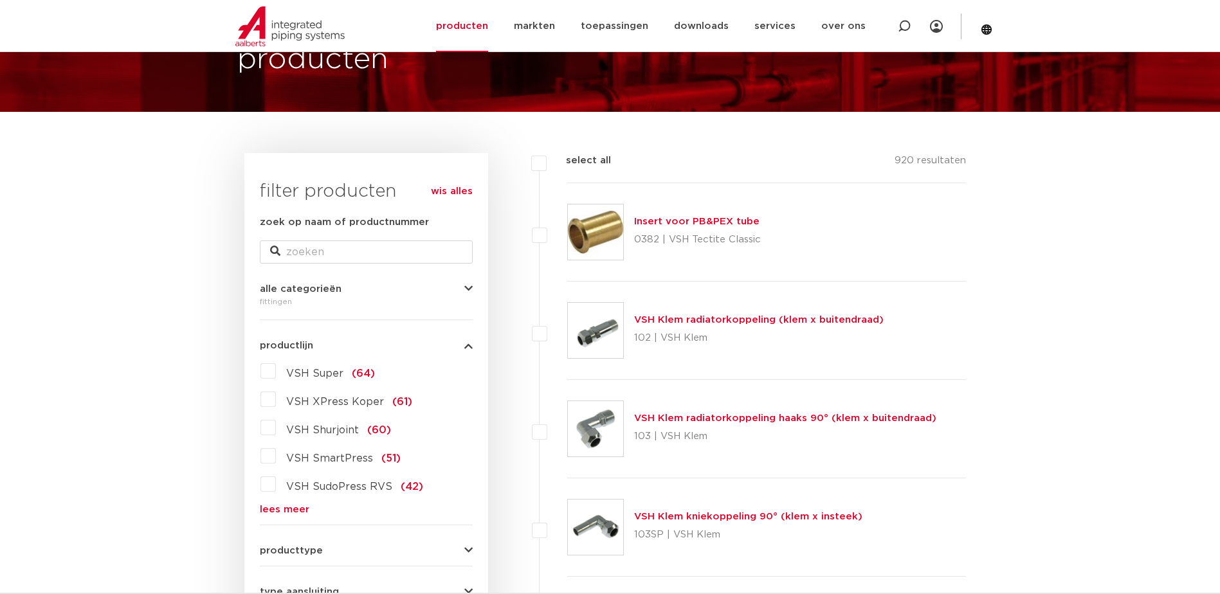
drag, startPoint x: 270, startPoint y: 370, endPoint x: 344, endPoint y: 380, distance: 75.2
click at [276, 370] on label "VSH Super (64)" at bounding box center [325, 371] width 99 height 21
click at [0, 0] on input "VSH Super (64)" at bounding box center [0, 0] width 0 height 0
